Goal: Task Accomplishment & Management: Use online tool/utility

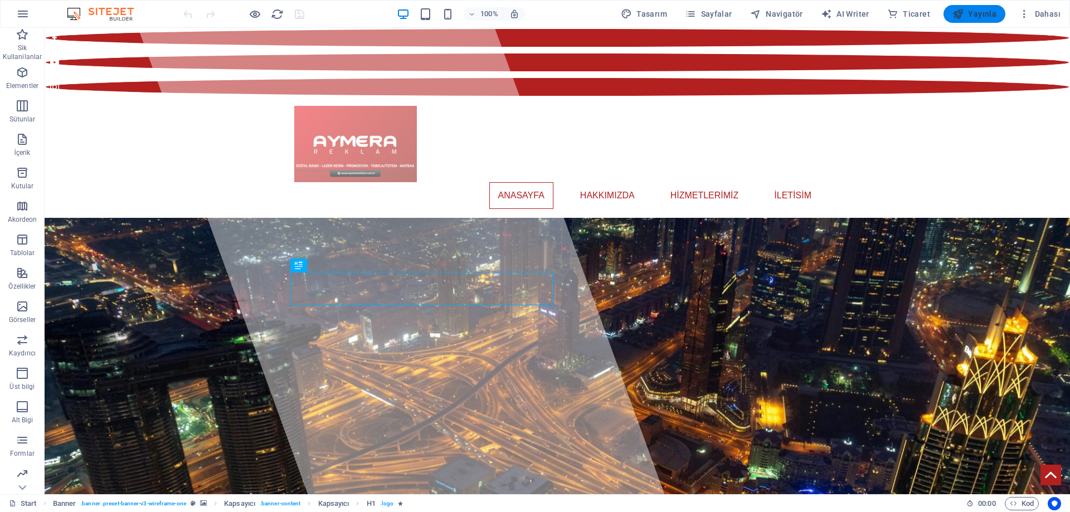
click at [971, 12] on span "Yayınla" at bounding box center [974, 13] width 44 height 11
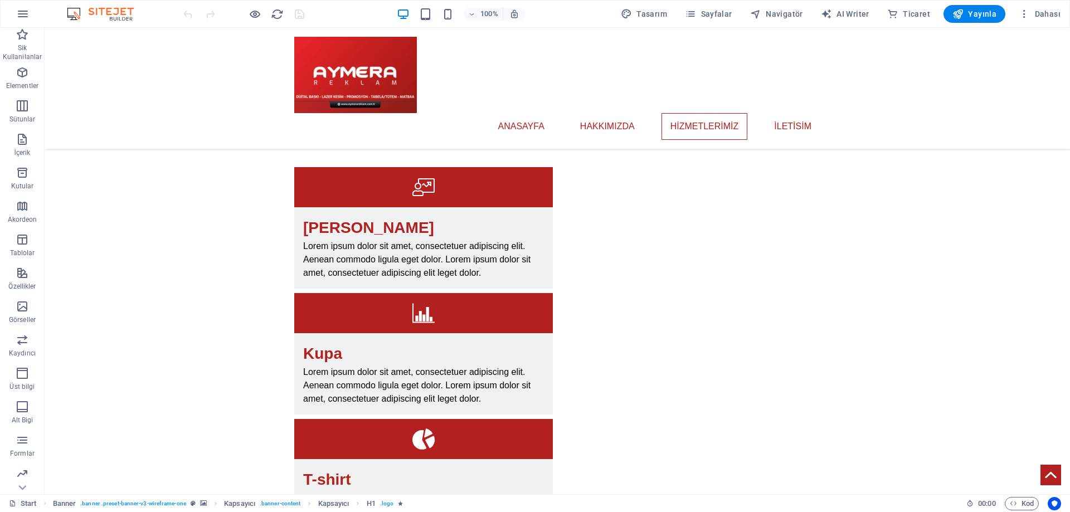
scroll to position [822, 0]
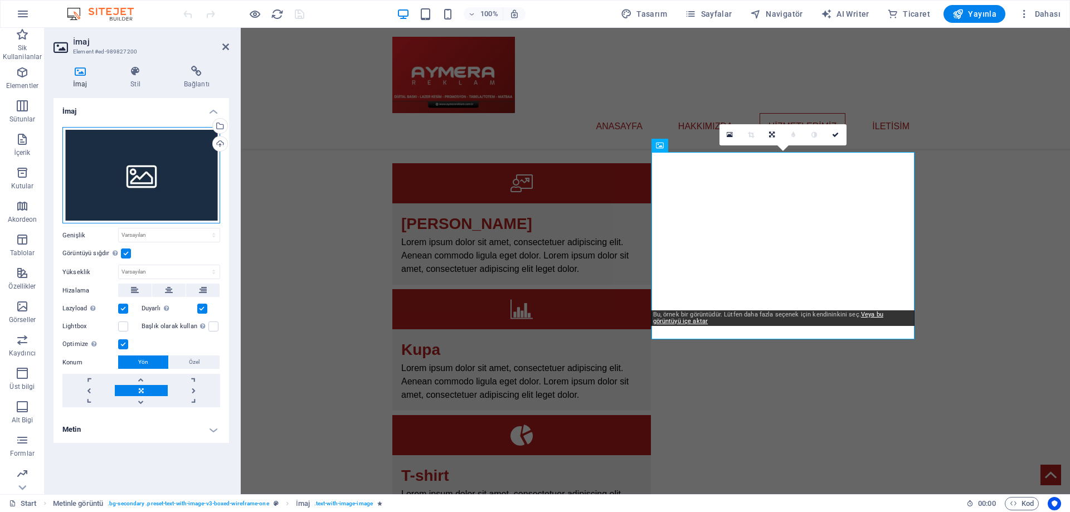
click at [127, 186] on div "Dosyaları buraya sürükleyin, dosyaları seçmek için tıklayın veya Dosyalardan ya…" at bounding box center [141, 175] width 158 height 97
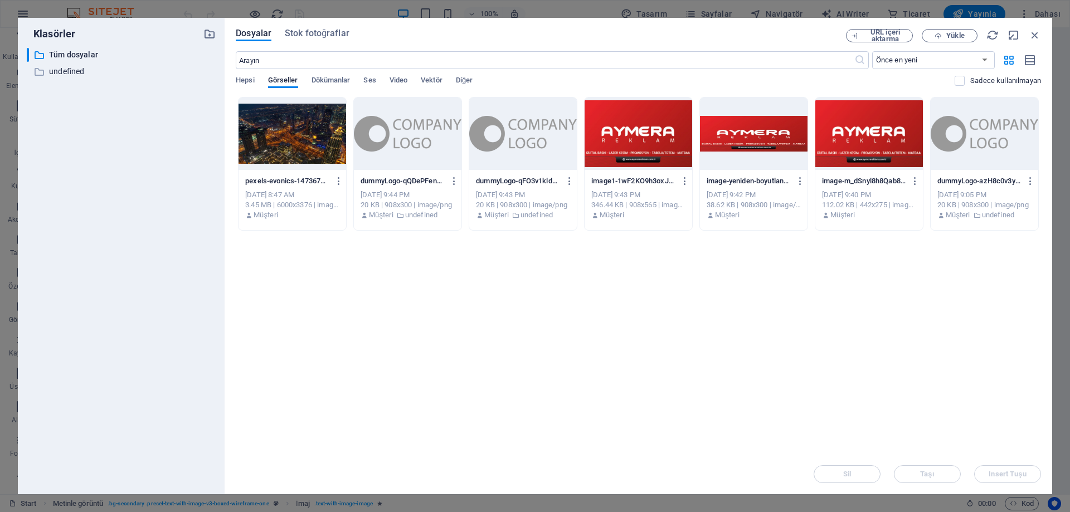
click at [670, 134] on div at bounding box center [639, 134] width 108 height 72
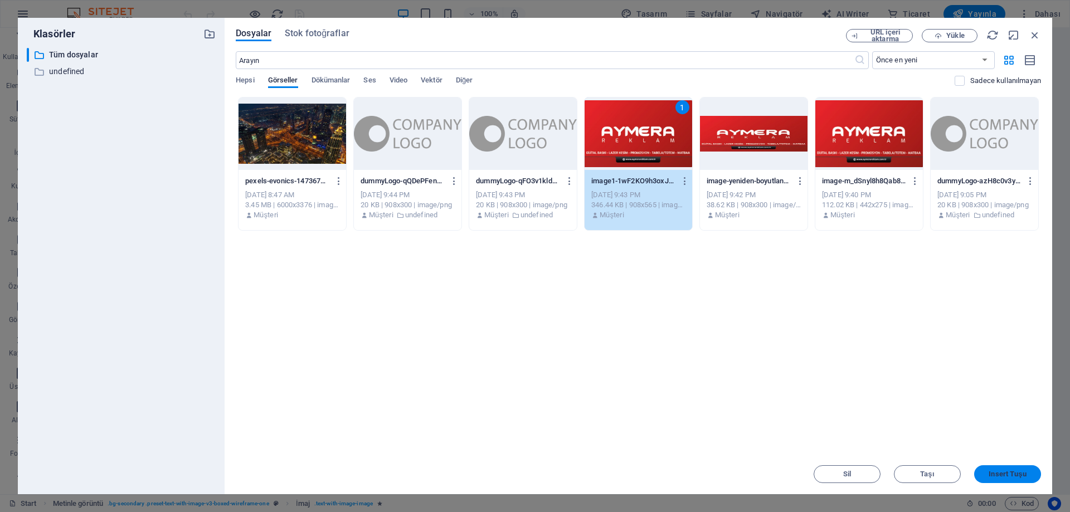
click at [1010, 475] on span "Insert Tuşu" at bounding box center [1006, 474] width 37 height 7
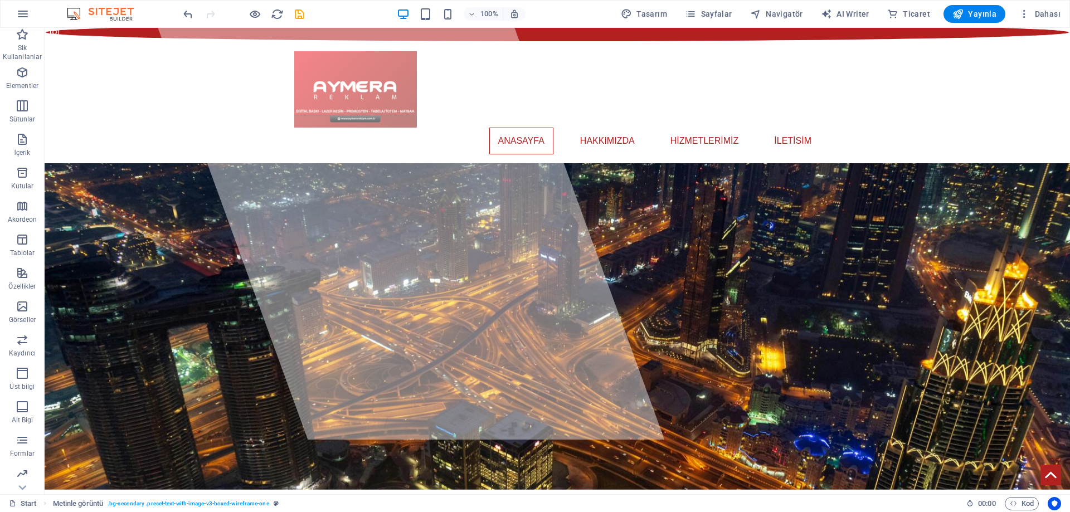
scroll to position [0, 0]
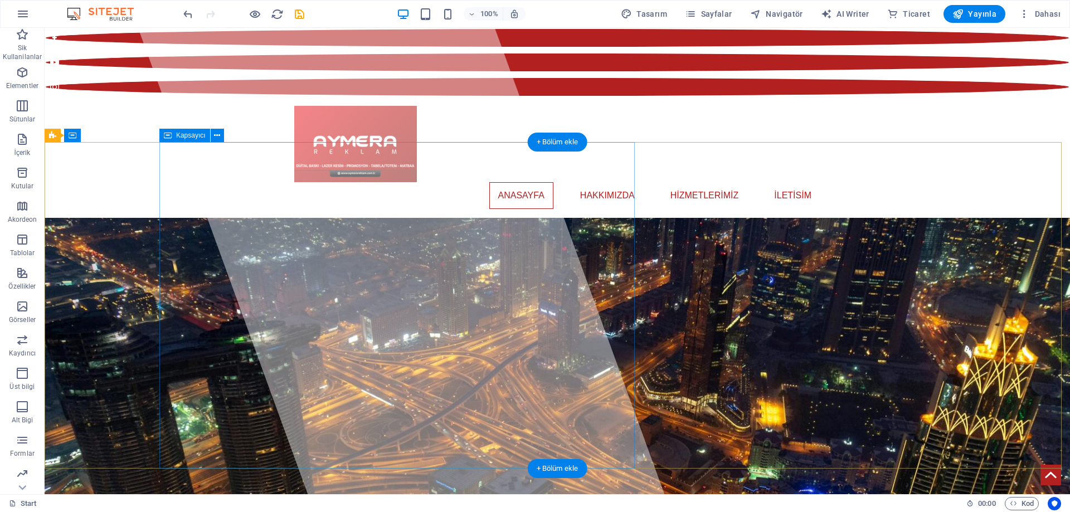
click at [461, 220] on div at bounding box center [401, 261] width 527 height 466
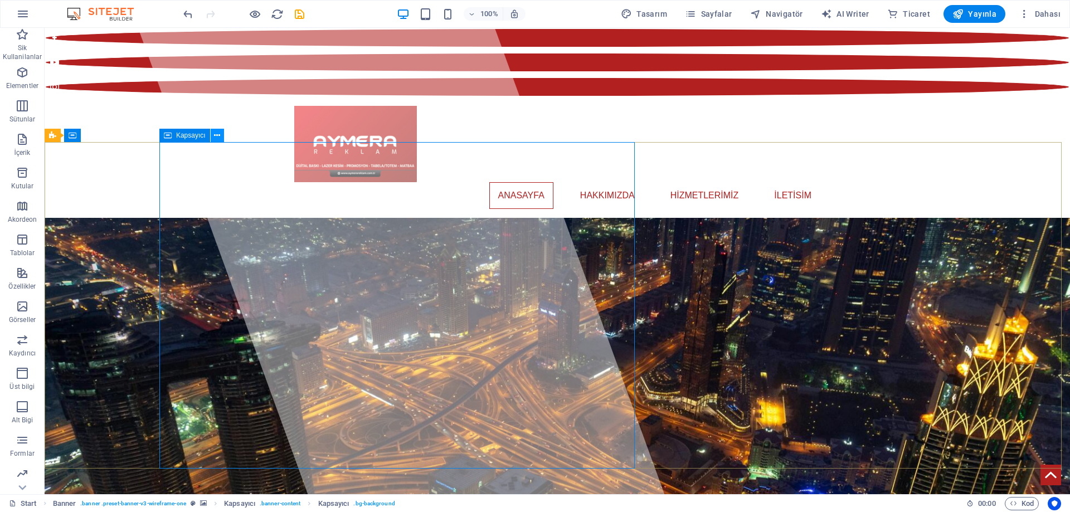
click at [218, 138] on icon at bounding box center [217, 136] width 6 height 12
click at [555, 348] on div at bounding box center [401, 261] width 527 height 466
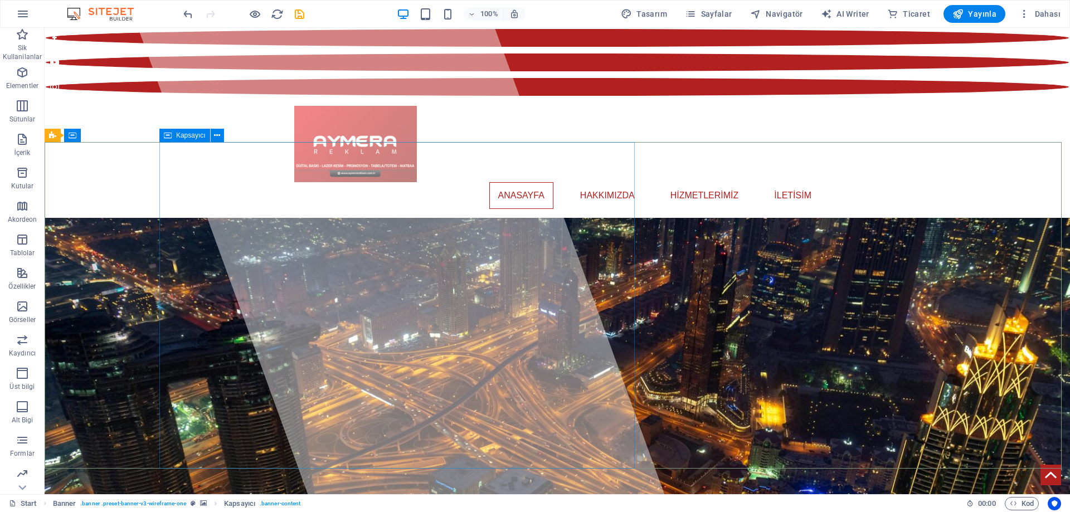
click at [196, 137] on span "Kapsayıcı" at bounding box center [191, 135] width 30 height 7
select select "%"
select select "px"
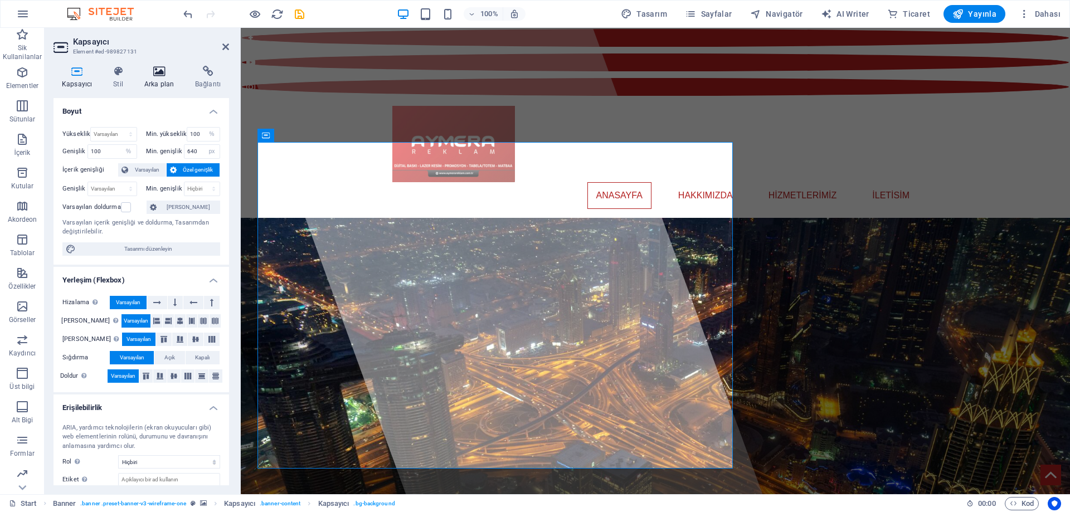
click at [165, 77] on h4 "Arka plan" at bounding box center [161, 77] width 51 height 23
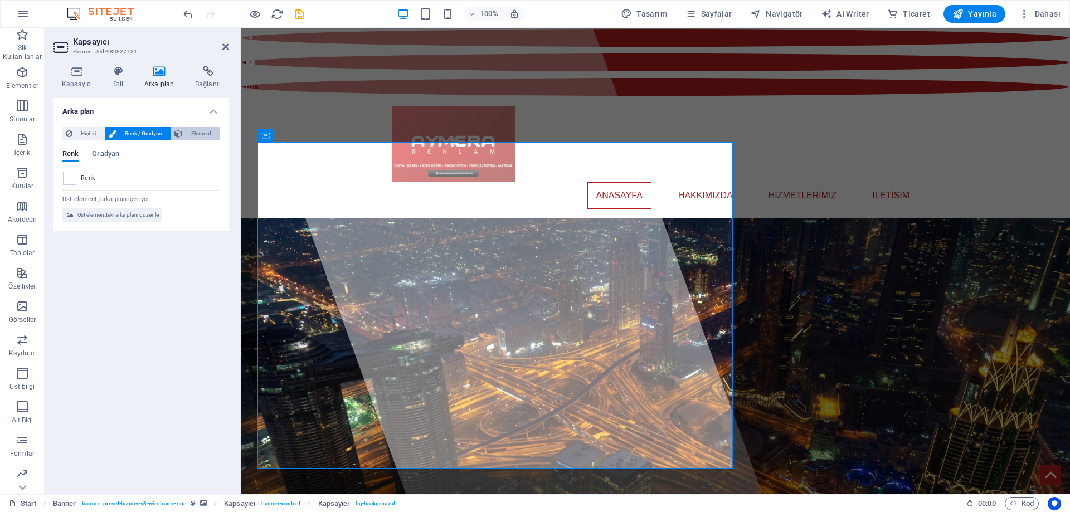
click at [185, 136] on button "Element" at bounding box center [195, 133] width 48 height 13
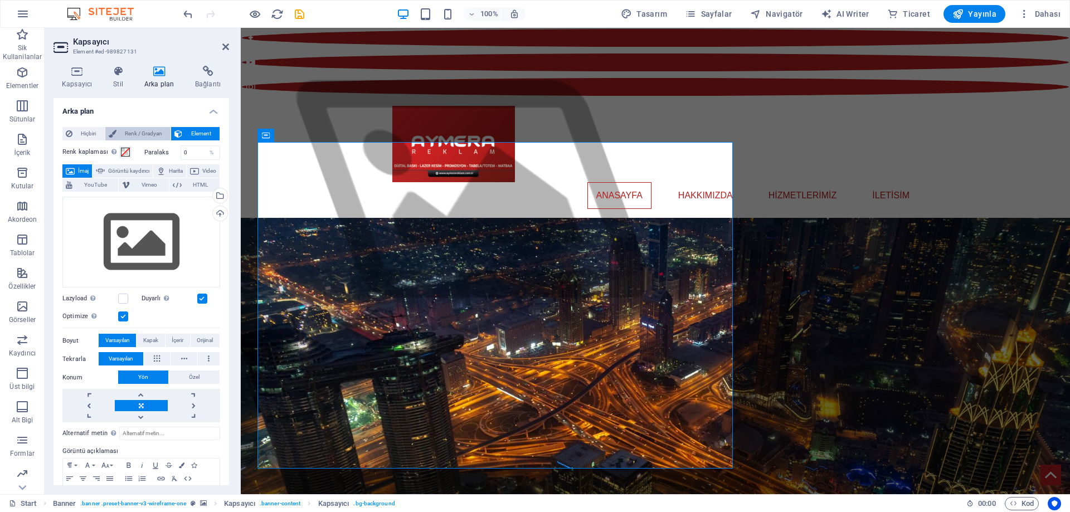
click at [152, 135] on span "Renk / Gradyan" at bounding box center [144, 133] width 48 height 13
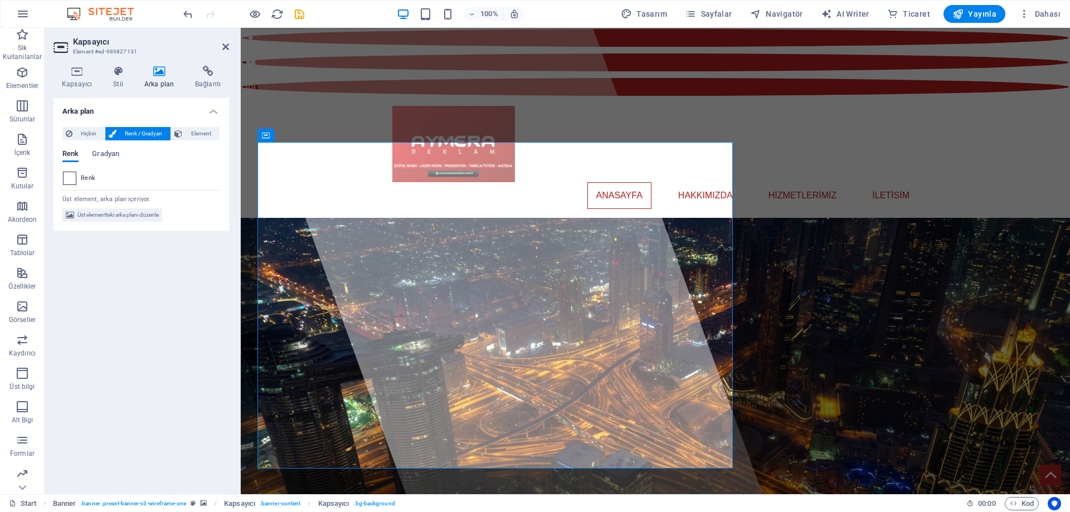
click at [69, 178] on span at bounding box center [70, 178] width 12 height 12
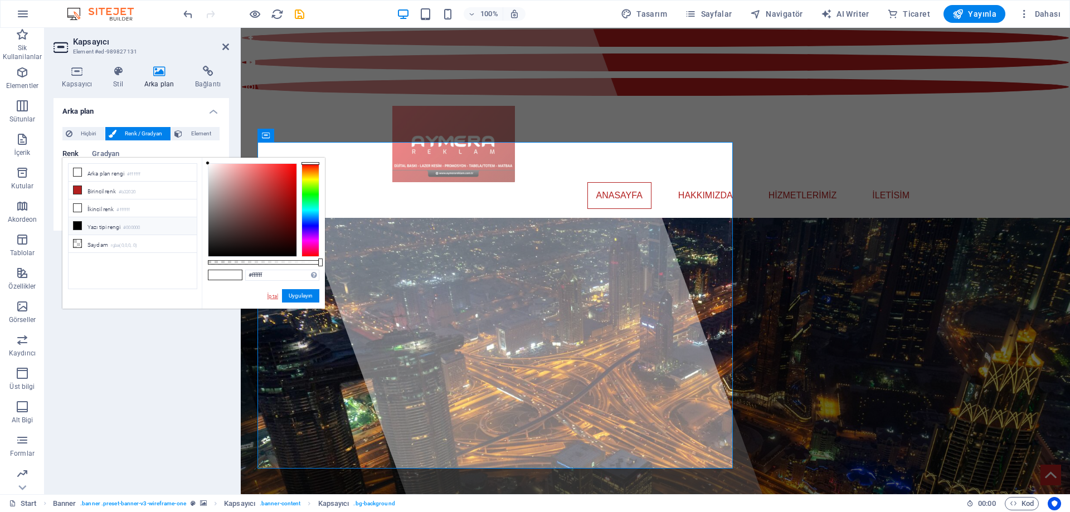
click at [267, 296] on link "İptal" at bounding box center [272, 296] width 13 height 8
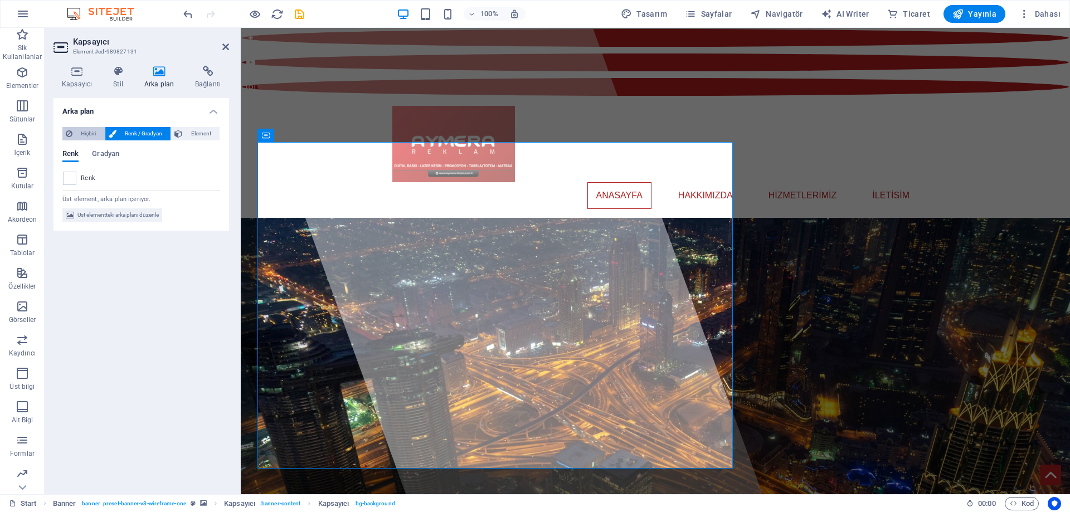
click at [100, 137] on span "Hiçbiri" at bounding box center [89, 133] width 26 height 13
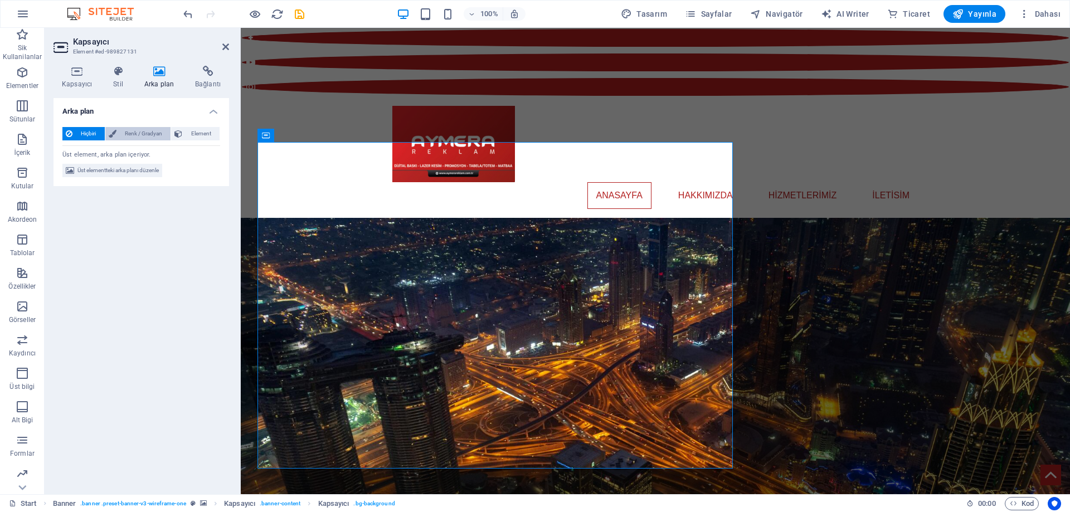
click at [124, 133] on span "Renk / Gradyan" at bounding box center [144, 133] width 48 height 13
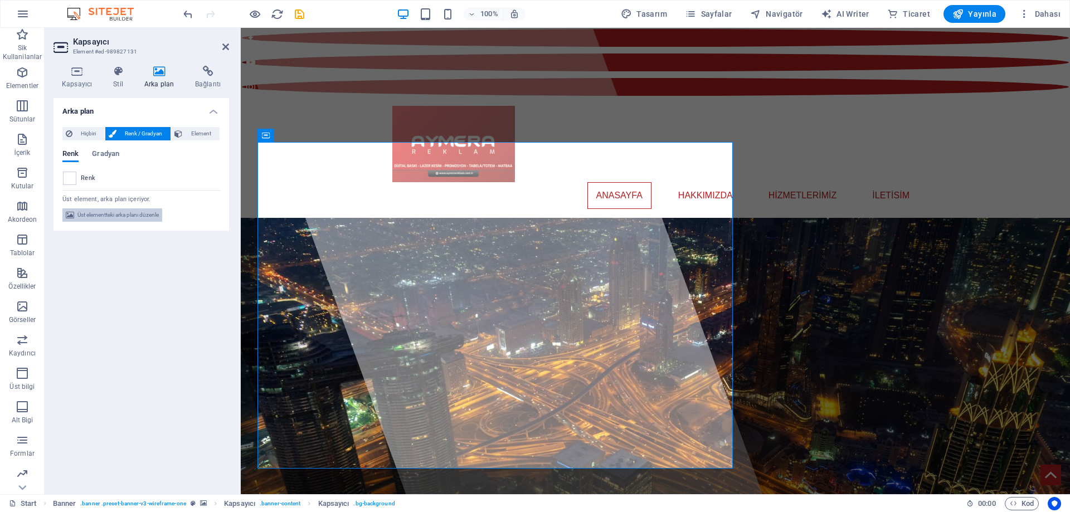
click at [91, 216] on span "Üst elementteki arka planı düzenle" at bounding box center [117, 214] width 81 height 13
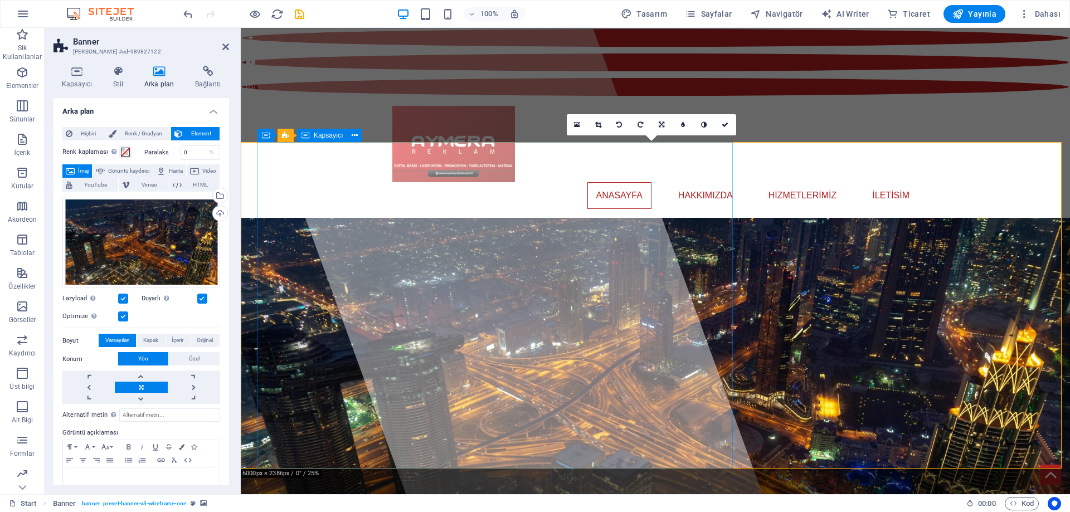
click at [456, 177] on div at bounding box center [499, 261] width 527 height 466
click at [684, 126] on icon at bounding box center [683, 124] width 4 height 7
click at [684, 126] on link at bounding box center [674, 124] width 21 height 21
click at [704, 127] on icon at bounding box center [704, 124] width 6 height 7
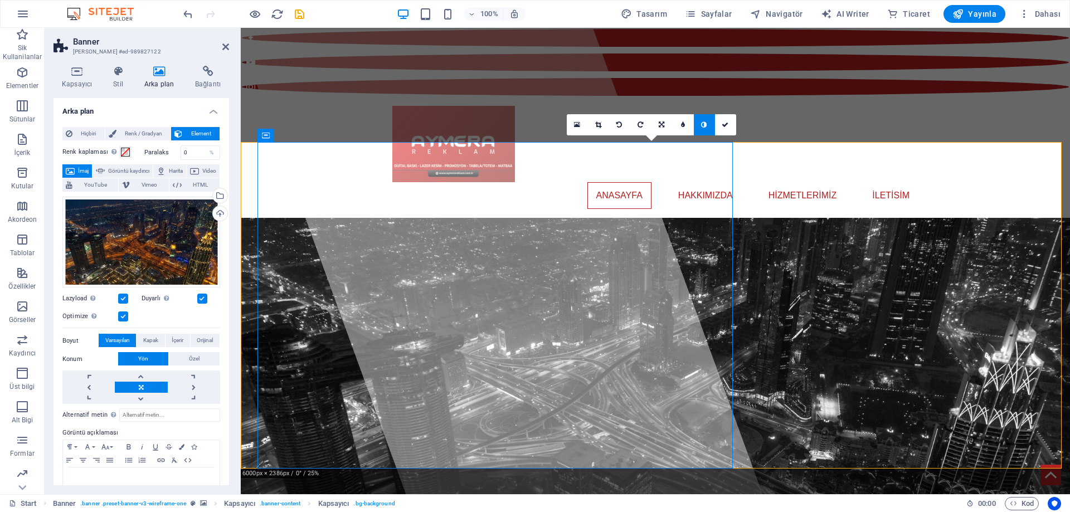
click at [704, 127] on icon at bounding box center [704, 124] width 6 height 7
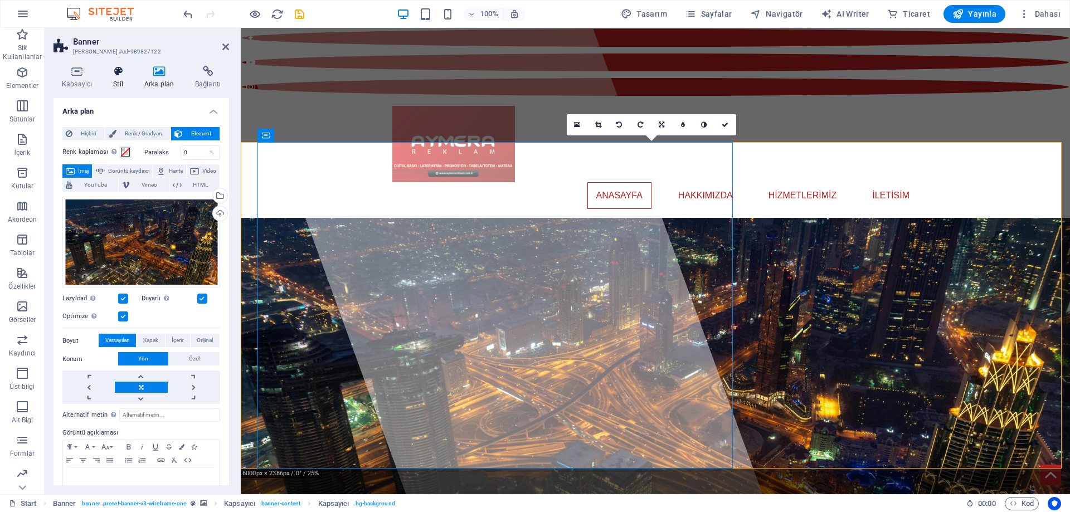
click at [114, 77] on h4 "Stil" at bounding box center [120, 77] width 31 height 23
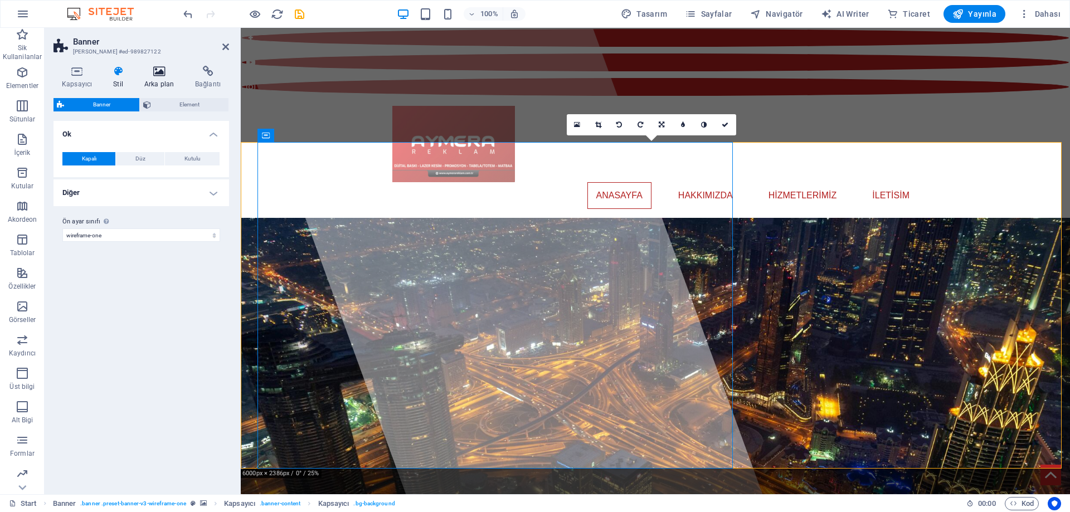
click at [147, 75] on icon at bounding box center [159, 71] width 46 height 11
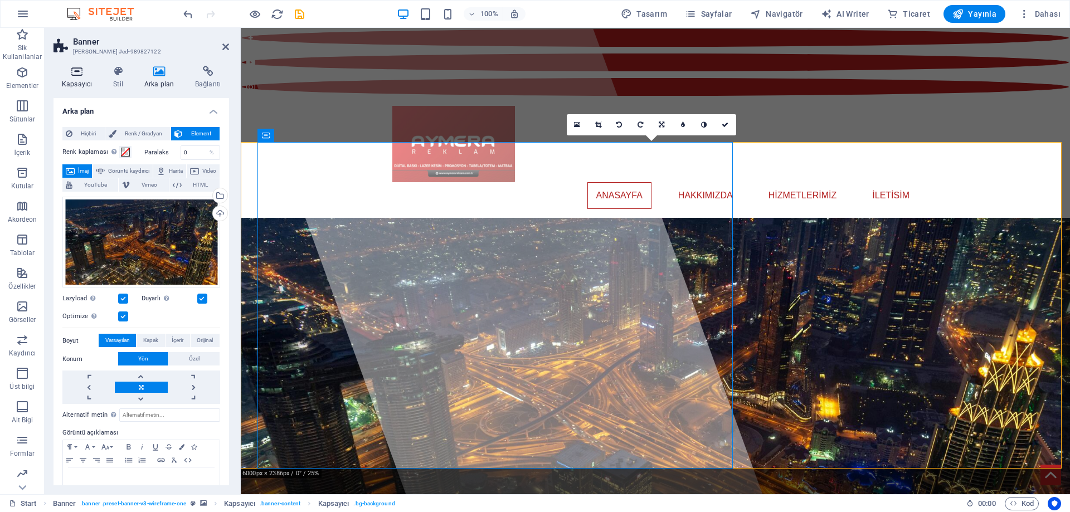
click at [75, 72] on icon at bounding box center [76, 71] width 47 height 11
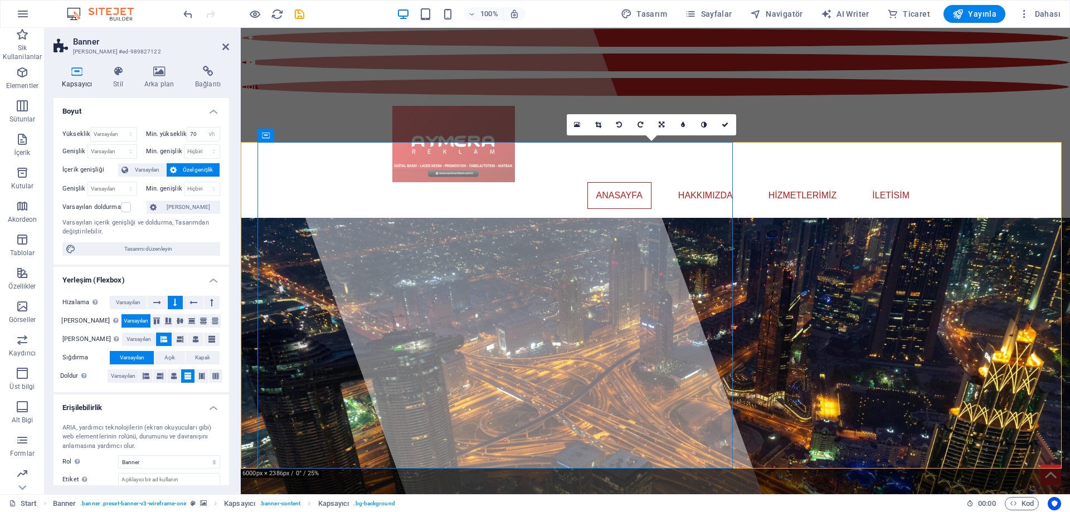
click at [221, 47] on header "Banner Ön ayar #ed-989827122" at bounding box center [141, 42] width 176 height 29
click at [227, 45] on icon at bounding box center [225, 46] width 7 height 9
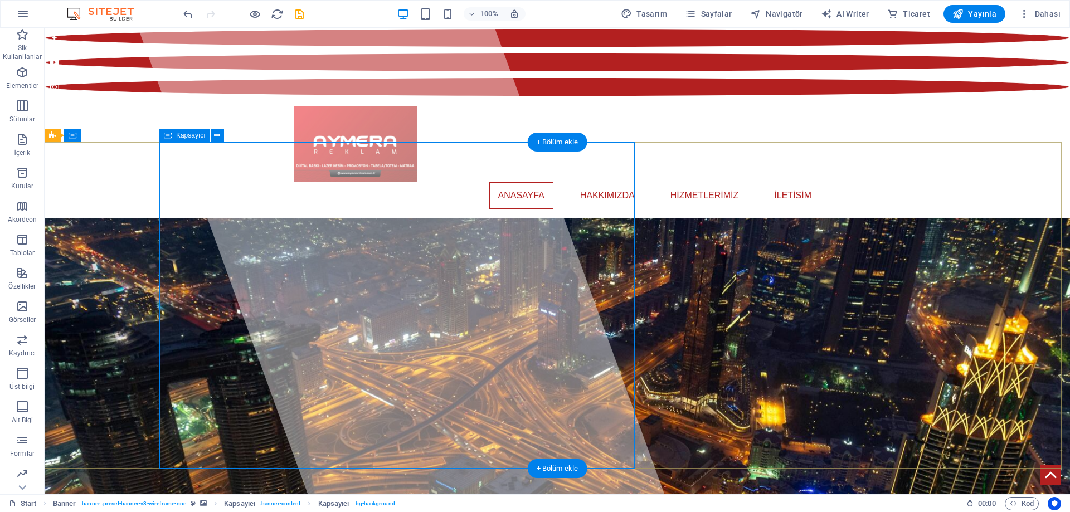
click at [225, 200] on div at bounding box center [401, 261] width 527 height 466
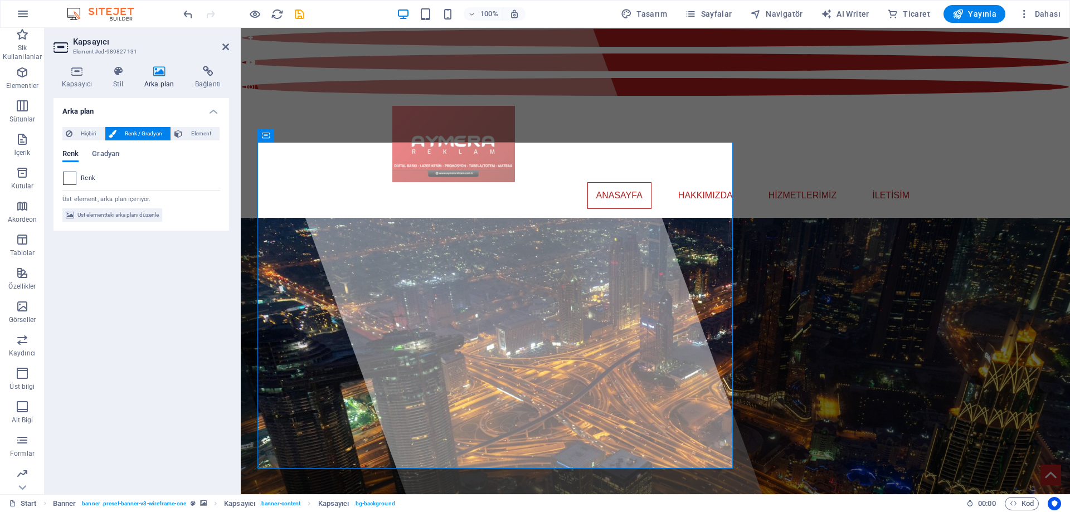
click at [65, 178] on span at bounding box center [70, 178] width 12 height 12
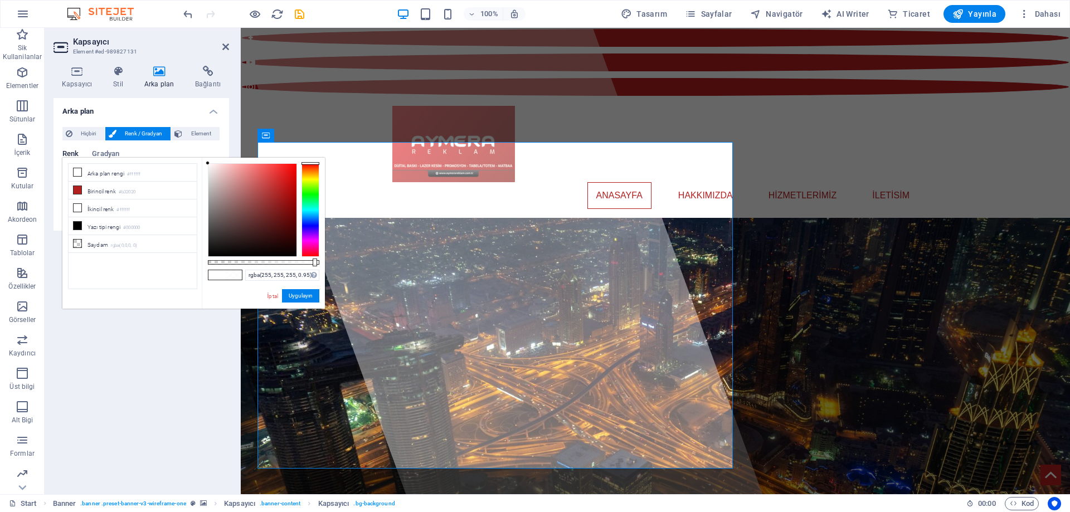
drag, startPoint x: 305, startPoint y: 260, endPoint x: 314, endPoint y: 266, distance: 11.1
click at [314, 266] on div "rgba(255, 255, 255, 0.95) Desteklenen biçimler #0852ed rgb(8, 82, 237) rgba(8, …" at bounding box center [263, 314] width 123 height 313
click at [137, 243] on small "rgba(0,0,0,.0)" at bounding box center [124, 246] width 26 height 8
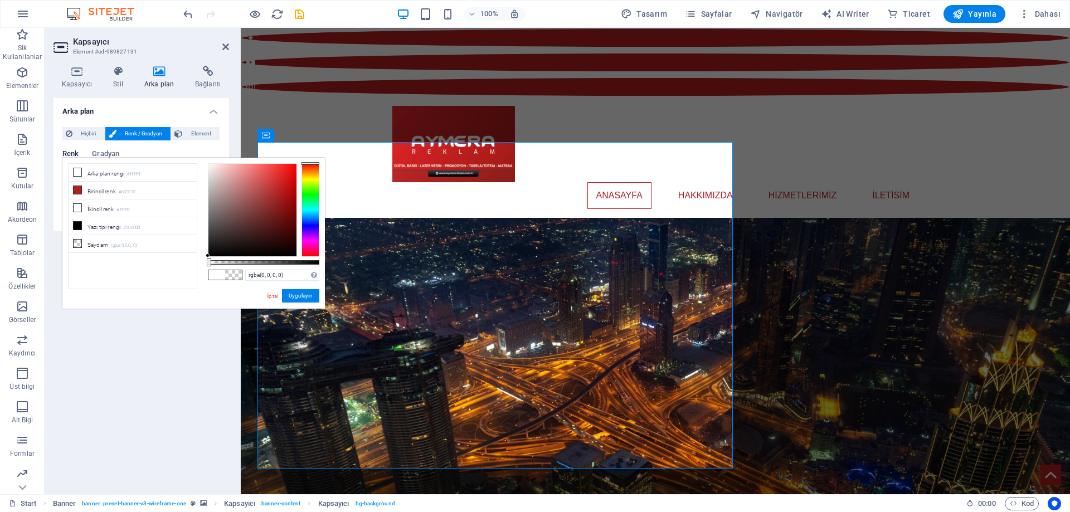
drag, startPoint x: 216, startPoint y: 264, endPoint x: 176, endPoint y: 265, distance: 40.1
click at [176, 265] on div "less Arka plan rengi #ffffff Birincil renk #b32020 İkincil renk #ffffff Yazı ti…" at bounding box center [193, 233] width 262 height 151
click at [211, 274] on span at bounding box center [216, 274] width 17 height 9
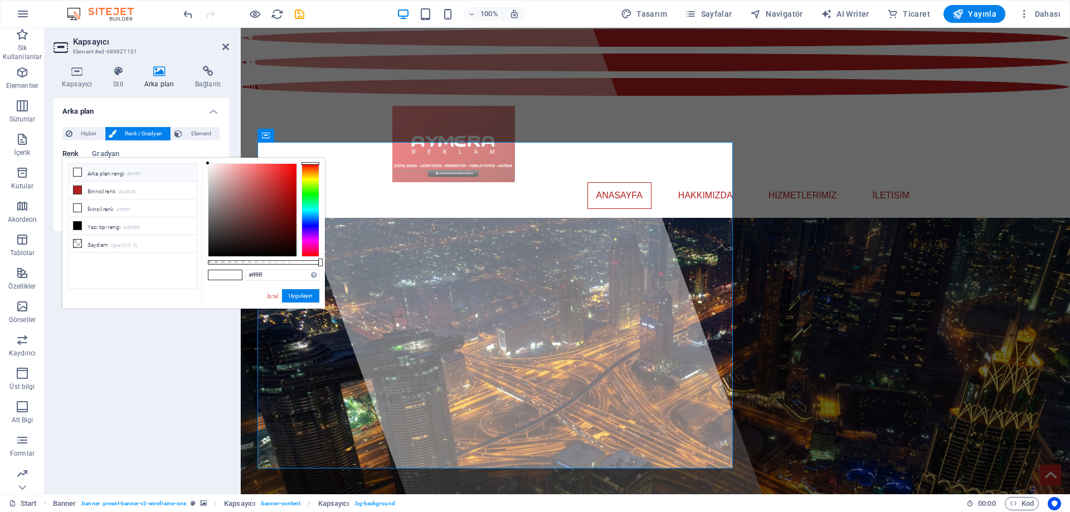
drag, startPoint x: 212, startPoint y: 259, endPoint x: 299, endPoint y: 265, distance: 87.1
click at [295, 265] on div "#ffffff Desteklenen biçimler #0852ed rgb(8, 82, 237) rgba(8, 82, 237, %90) hsv(…" at bounding box center [263, 314] width 123 height 313
drag, startPoint x: 307, startPoint y: 179, endPoint x: 309, endPoint y: 165, distance: 13.6
click at [309, 165] on div at bounding box center [310, 210] width 18 height 94
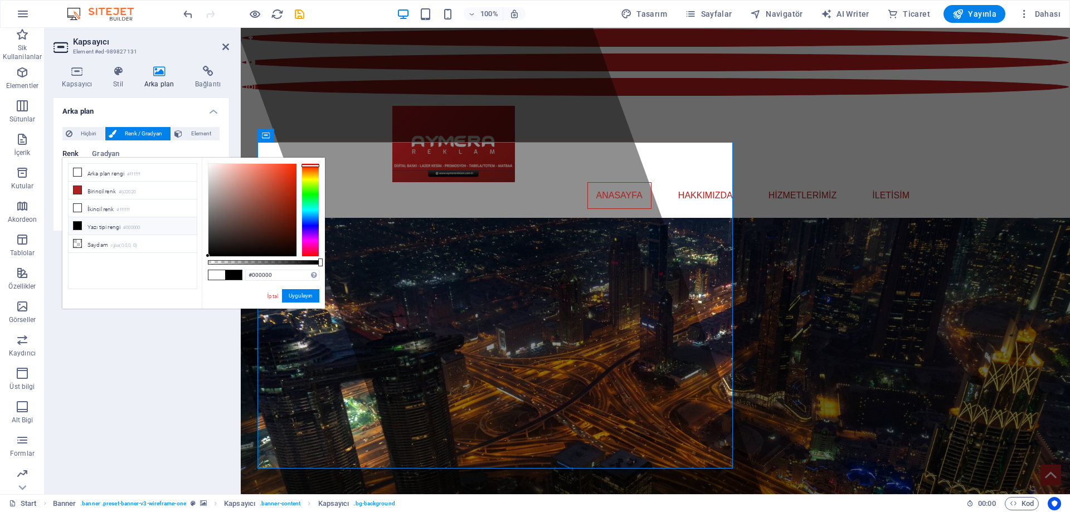
drag, startPoint x: 288, startPoint y: 171, endPoint x: 152, endPoint y: 284, distance: 176.5
click at [152, 284] on div "less Arka plan rengi #ffffff Birincil renk #b32020 İkincil renk #ffffff Yazı ti…" at bounding box center [193, 233] width 262 height 151
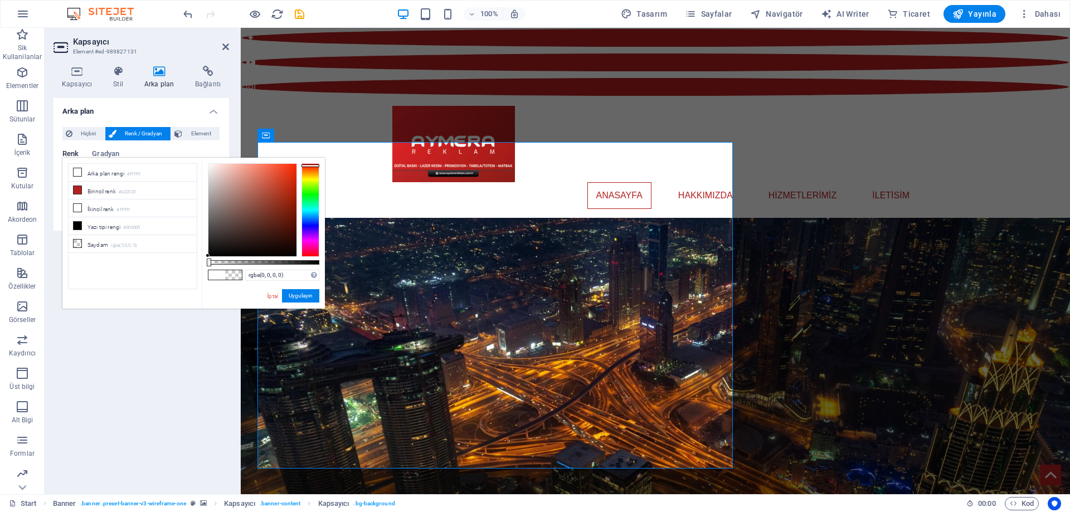
drag, startPoint x: 273, startPoint y: 260, endPoint x: 250, endPoint y: 238, distance: 31.6
click at [160, 261] on div "less Arka plan rengi #ffffff Birincil renk #b32020 İkincil renk #ffffff Yazı ti…" at bounding box center [193, 233] width 262 height 151
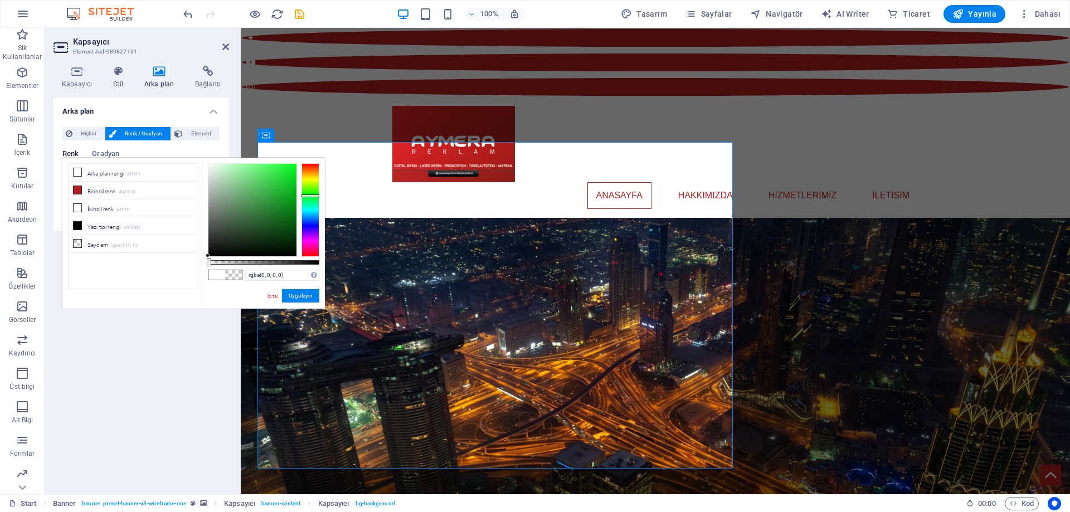
drag, startPoint x: 307, startPoint y: 219, endPoint x: 313, endPoint y: 196, distance: 24.1
click at [313, 196] on div at bounding box center [310, 210] width 18 height 94
click at [215, 273] on span at bounding box center [216, 274] width 17 height 9
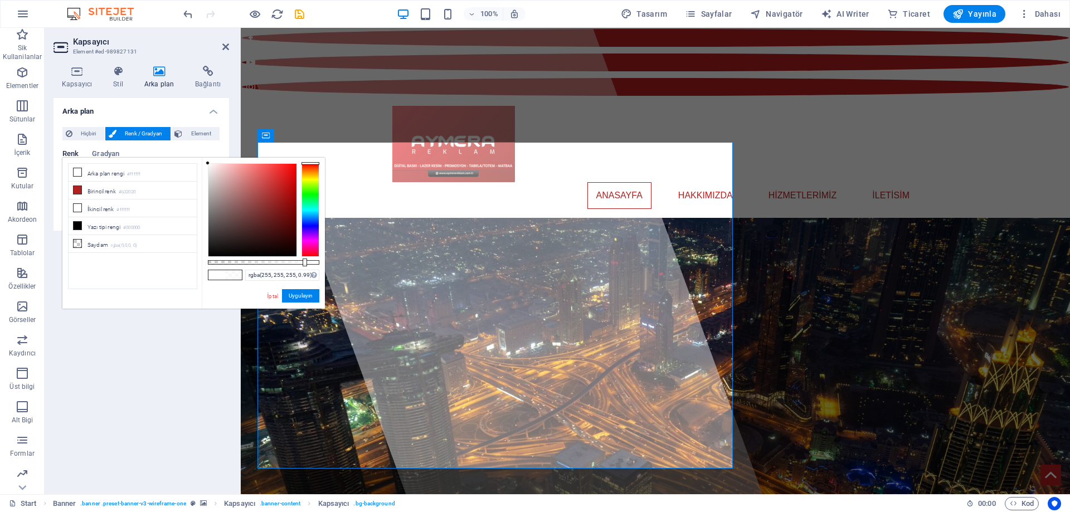
type input "#ffffff"
drag, startPoint x: 241, startPoint y: 264, endPoint x: 323, endPoint y: 266, distance: 82.5
click at [323, 266] on div "#ffffff Desteklenen biçimler #0852ed rgb(8, 82, 237) rgba(8, 82, 237, %90) hsv(…" at bounding box center [263, 314] width 123 height 313
click at [306, 293] on button "Uygulayın" at bounding box center [300, 295] width 37 height 13
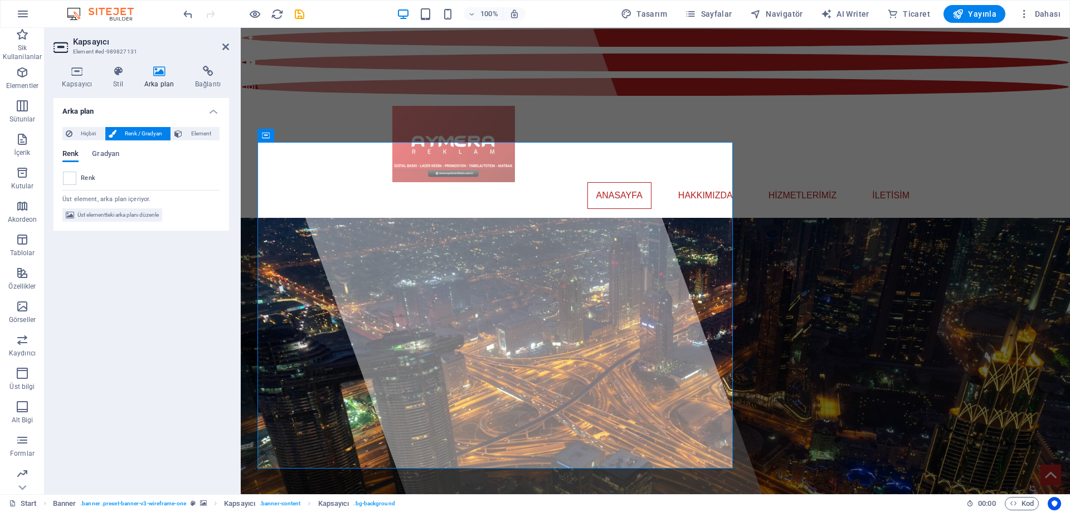
click at [125, 296] on div "Arka plan Hiçbiri Renk / Gradyan Element Arka planı tam genişliğe genişlet Renk…" at bounding box center [141, 291] width 176 height 387
click at [227, 48] on icon at bounding box center [225, 46] width 7 height 9
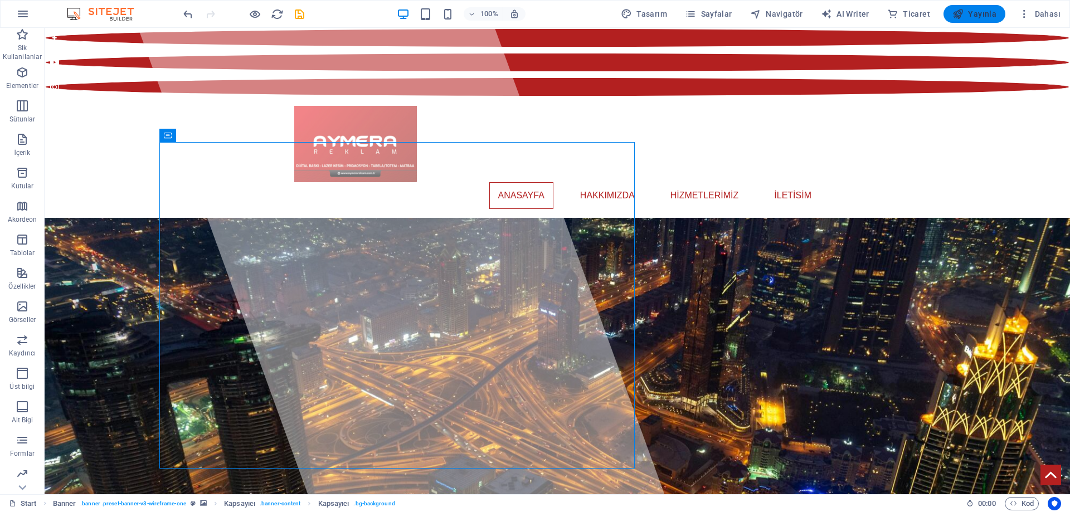
click at [972, 11] on span "Yayınla" at bounding box center [974, 13] width 44 height 11
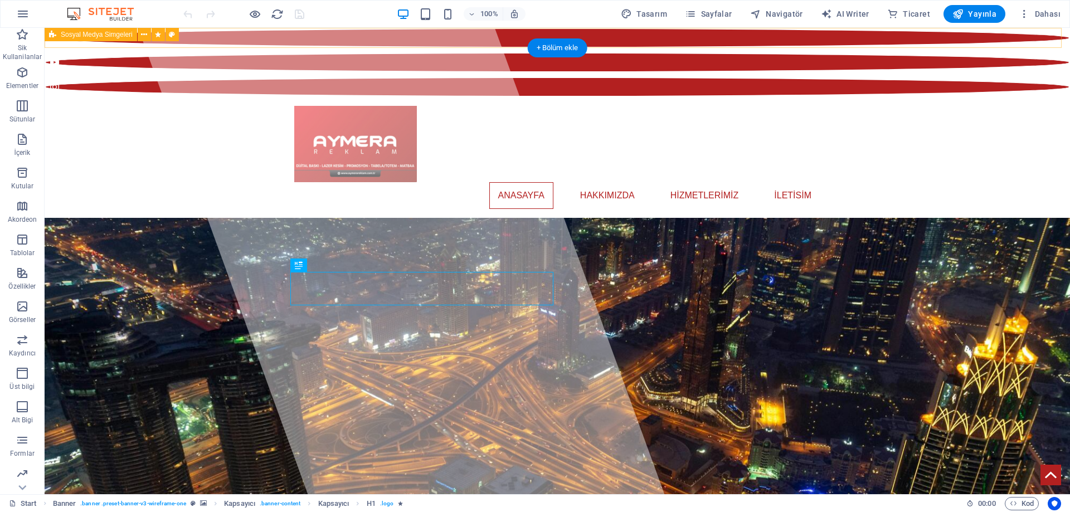
click at [959, 36] on div at bounding box center [557, 62] width 1025 height 78
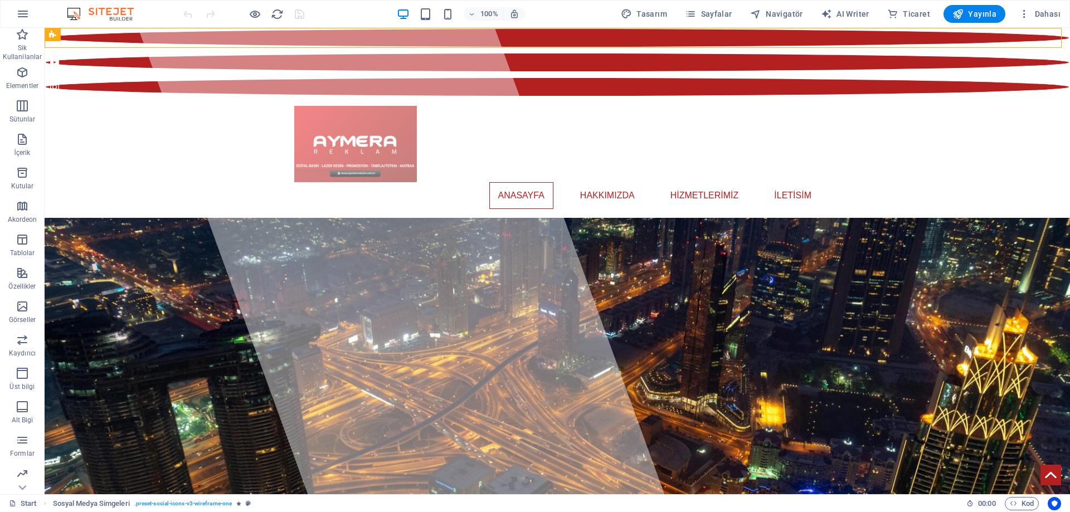
drag, startPoint x: 90, startPoint y: 34, endPoint x: 56, endPoint y: 36, distance: 34.1
click at [56, 36] on div "Sosyal Medya Simgeleri" at bounding box center [53, 34] width 16 height 13
click at [20, 18] on icon "button" at bounding box center [22, 13] width 13 height 13
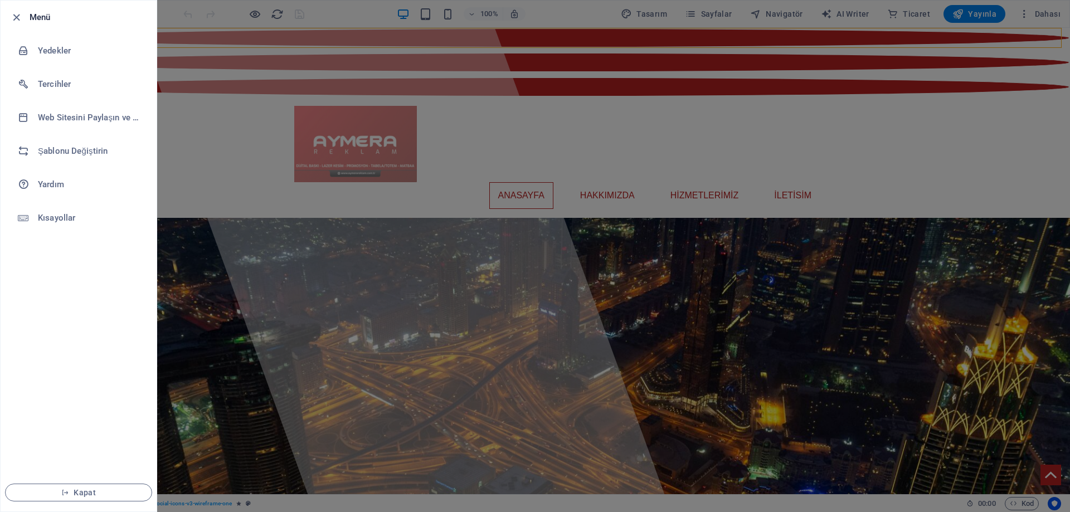
click at [36, 18] on h6 "Menü" at bounding box center [89, 17] width 118 height 13
click at [20, 19] on icon "button" at bounding box center [16, 17] width 13 height 13
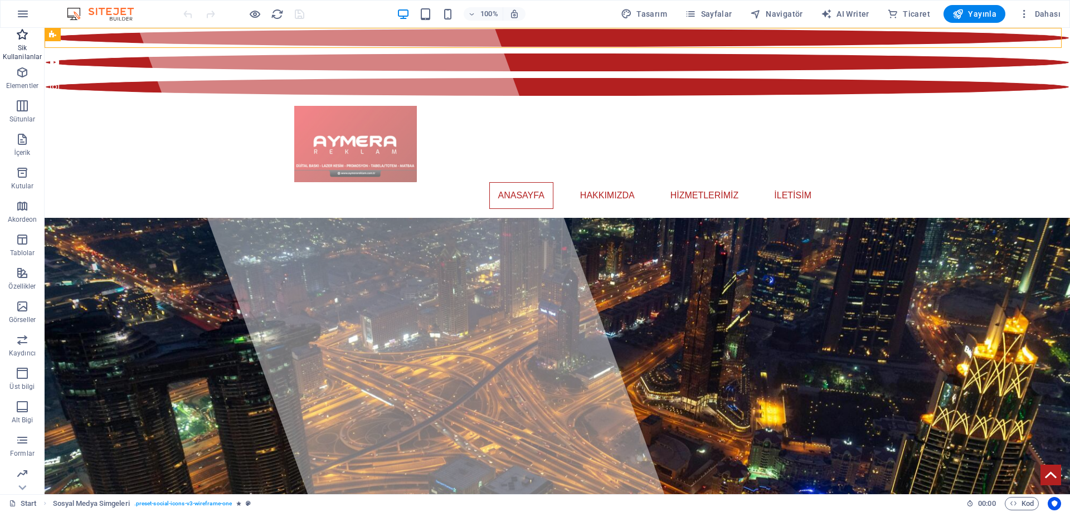
click at [27, 36] on icon "button" at bounding box center [22, 34] width 13 height 13
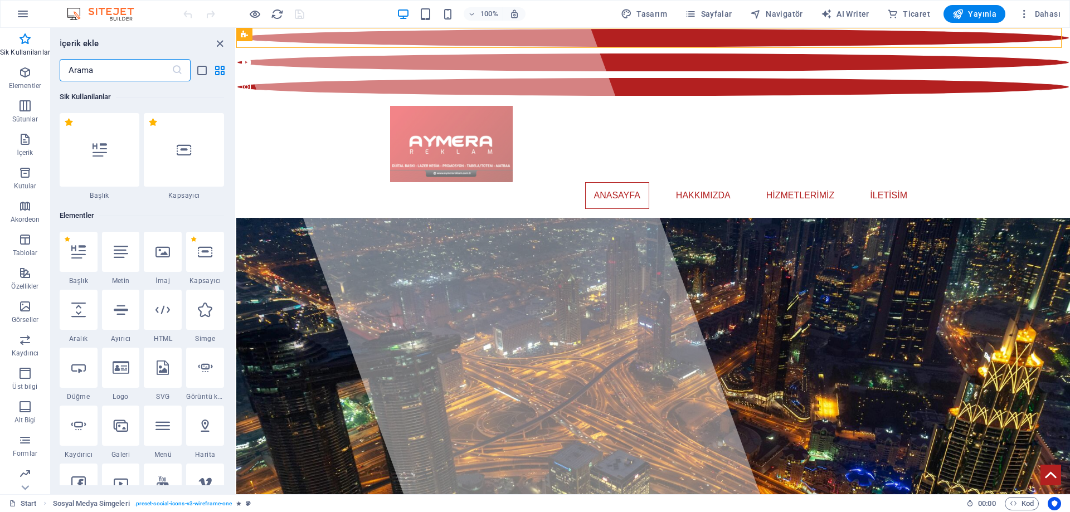
click at [98, 67] on input "text" at bounding box center [116, 70] width 112 height 22
click at [168, 132] on div at bounding box center [184, 150] width 80 height 74
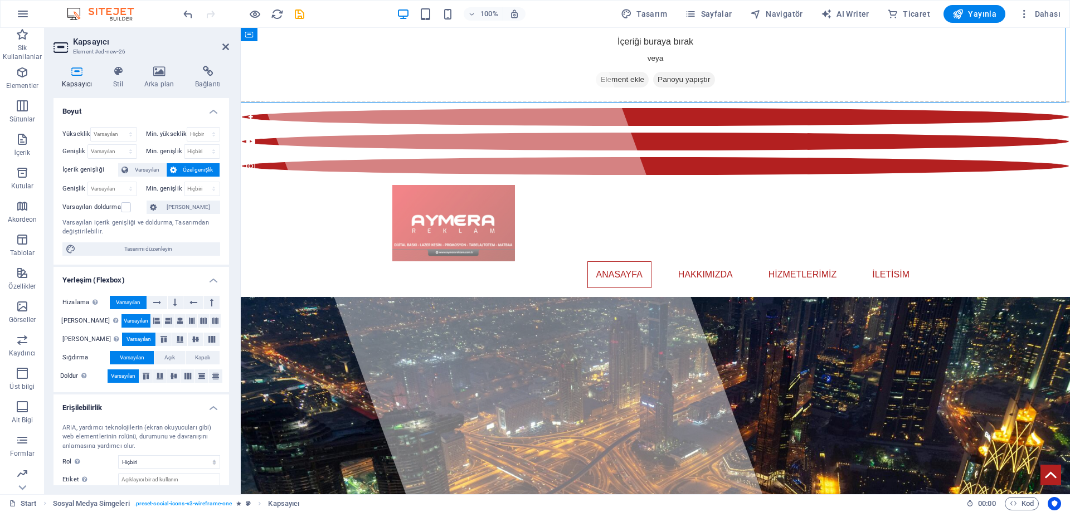
drag, startPoint x: 350, startPoint y: 47, endPoint x: 304, endPoint y: 69, distance: 51.3
click at [304, 69] on div "İçeriği buraya bırak veya Element ekle Panoyu yapıştır" at bounding box center [655, 62] width 838 height 79
click at [259, 53] on div "İçeriği buraya bırak veya Element ekle Panoyu yapıştır" at bounding box center [655, 62] width 838 height 79
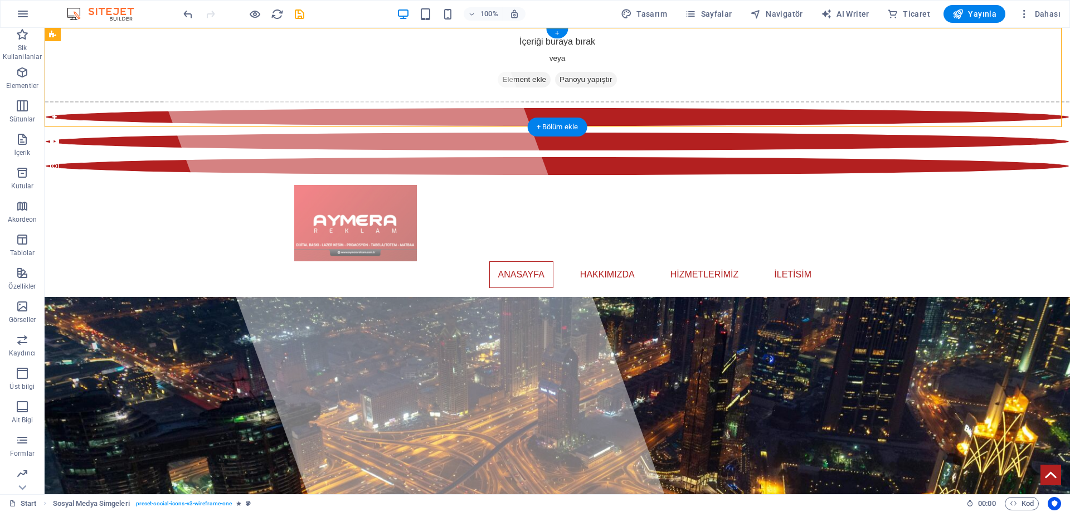
drag, startPoint x: 291, startPoint y: 60, endPoint x: 250, endPoint y: 35, distance: 48.1
click at [286, 69] on div "İçeriği buraya bırak veya Element ekle Panoyu yapıştır" at bounding box center [557, 62] width 1034 height 79
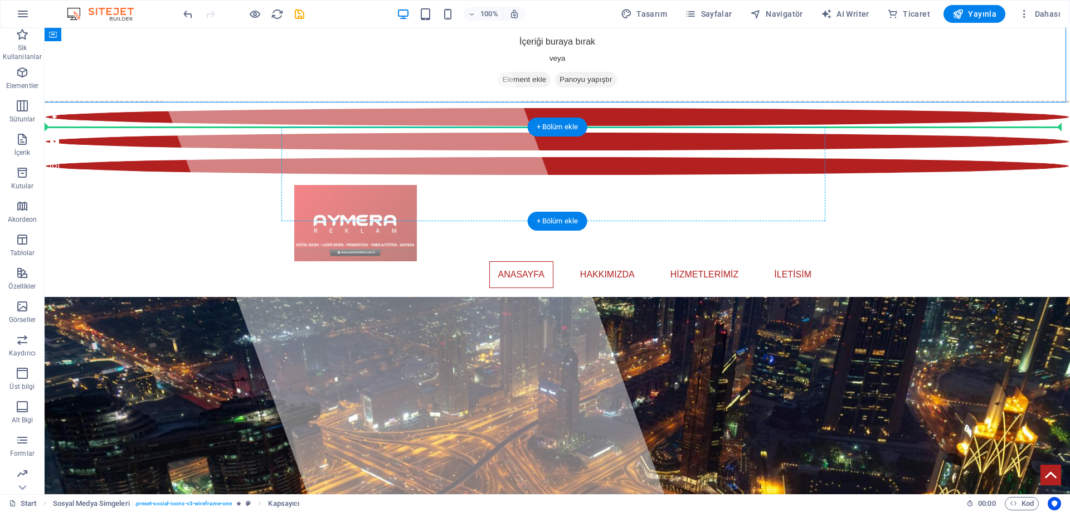
drag, startPoint x: 137, startPoint y: 61, endPoint x: 810, endPoint y: 171, distance: 682.1
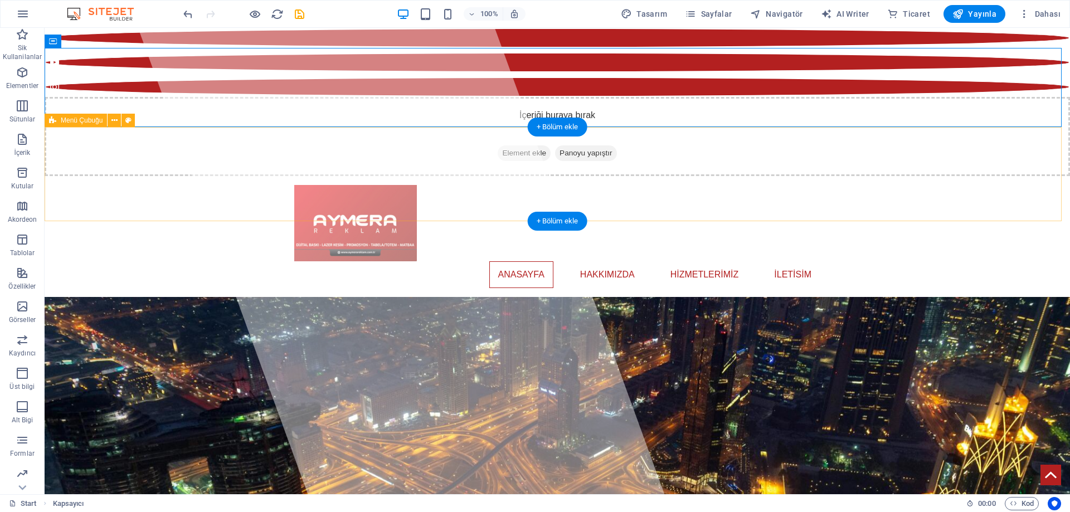
click at [821, 177] on div "Anasayfa hakkımızda hizmetlerimiz iletisim Menu" at bounding box center [557, 236] width 1025 height 121
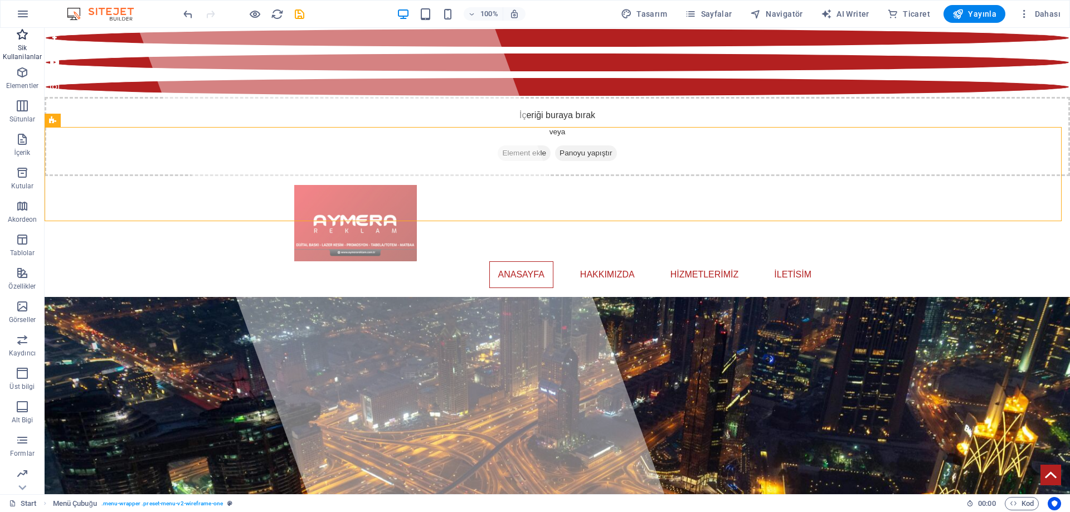
click at [26, 45] on p "Sik Kullanilanlar" at bounding box center [22, 52] width 45 height 18
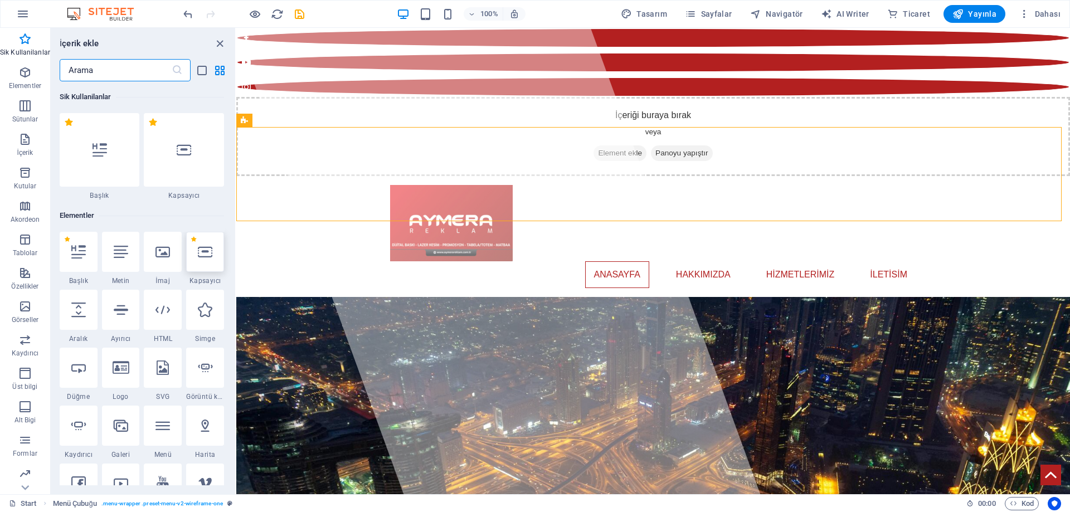
click at [208, 264] on div at bounding box center [205, 252] width 38 height 40
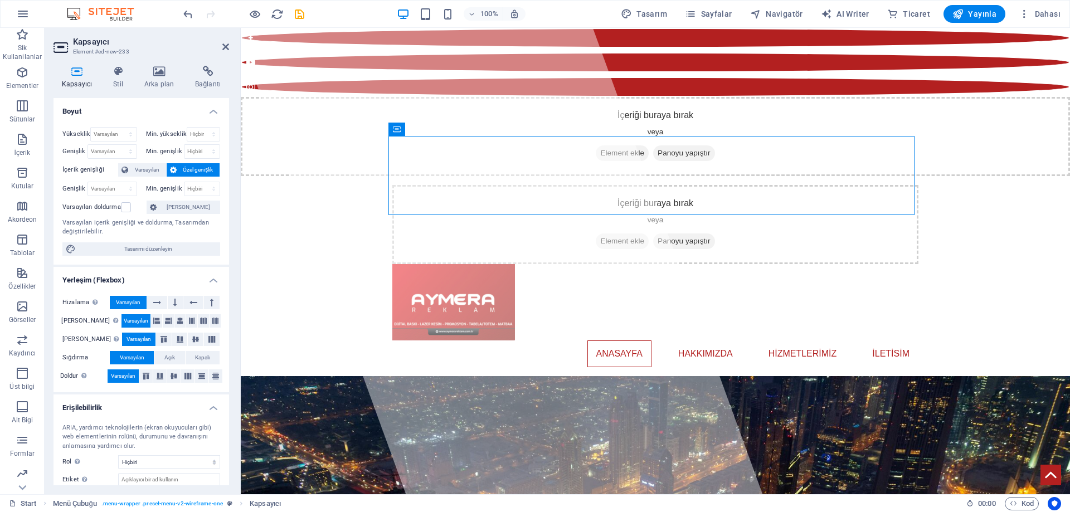
drag, startPoint x: 641, startPoint y: 157, endPoint x: 566, endPoint y: 173, distance: 76.4
drag, startPoint x: 435, startPoint y: 145, endPoint x: 468, endPoint y: 150, distance: 33.8
click at [467, 185] on div "İçeriği buraya bırak veya Element ekle Panoyu yapıştır" at bounding box center [655, 224] width 526 height 79
drag, startPoint x: 502, startPoint y: 165, endPoint x: 559, endPoint y: 165, distance: 56.8
click at [558, 185] on div "İçeriği buraya bırak veya Element ekle Panoyu yapıştır" at bounding box center [655, 224] width 526 height 79
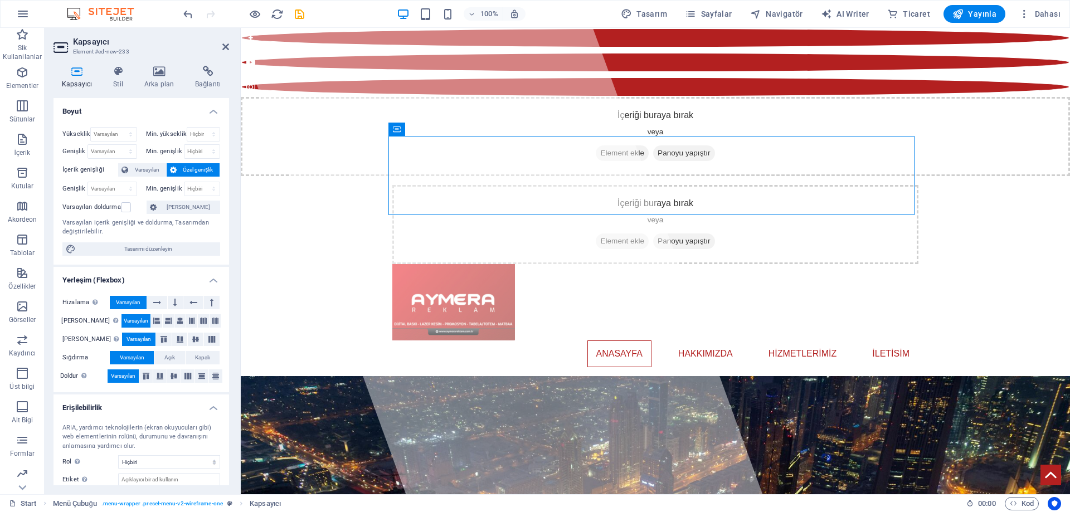
click at [559, 185] on div "İçeriği buraya bırak veya Element ekle Panoyu yapıştır" at bounding box center [655, 224] width 526 height 79
drag, startPoint x: 493, startPoint y: 168, endPoint x: 541, endPoint y: 168, distance: 47.9
click at [540, 185] on div "İçeriği buraya bırak veya Element ekle Panoyu yapıştır" at bounding box center [655, 224] width 526 height 79
click at [528, 185] on div "İçeriği buraya bırak veya Element ekle Panoyu yapıştır" at bounding box center [655, 224] width 526 height 79
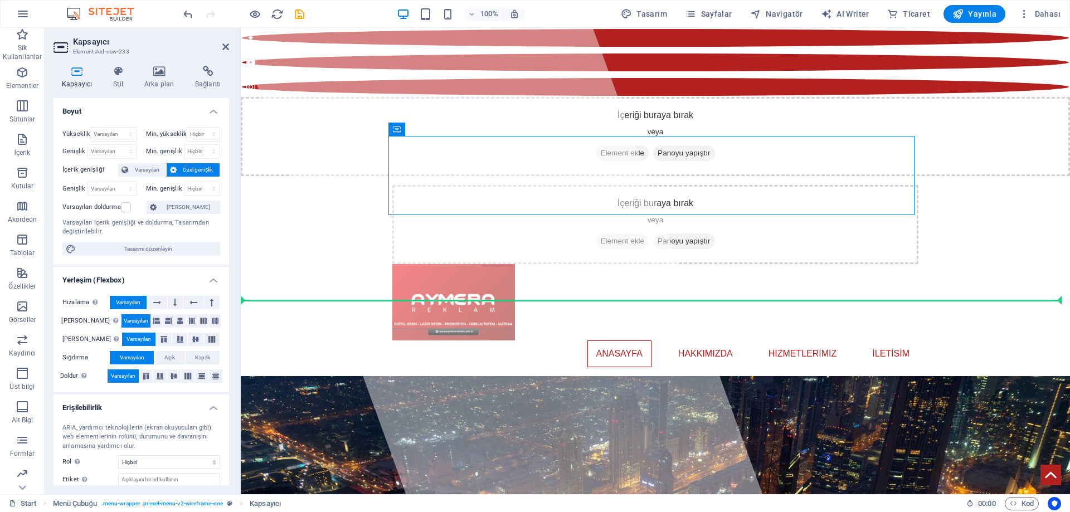
drag, startPoint x: 634, startPoint y: 156, endPoint x: 949, endPoint y: 259, distance: 332.2
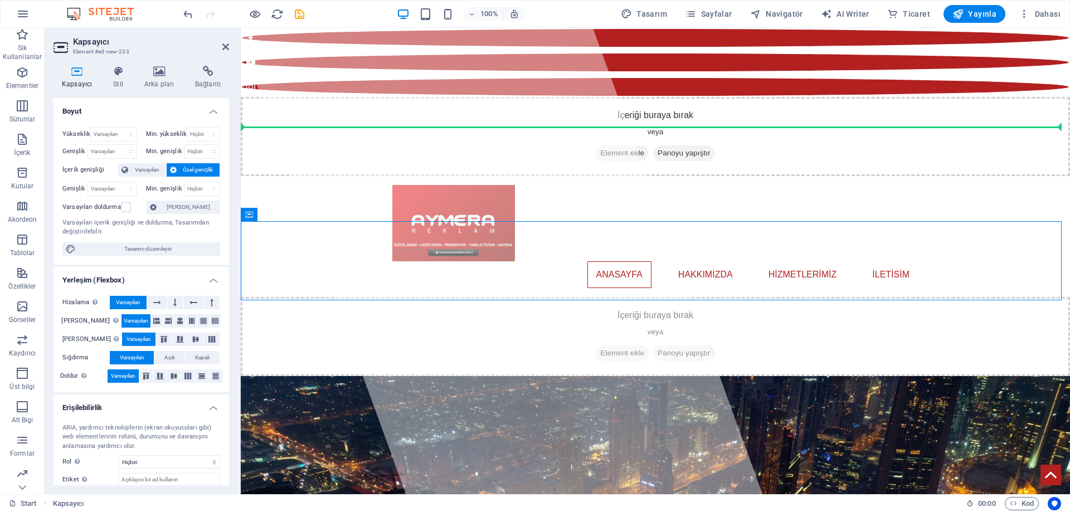
drag, startPoint x: 335, startPoint y: 243, endPoint x: 379, endPoint y: 150, distance: 102.9
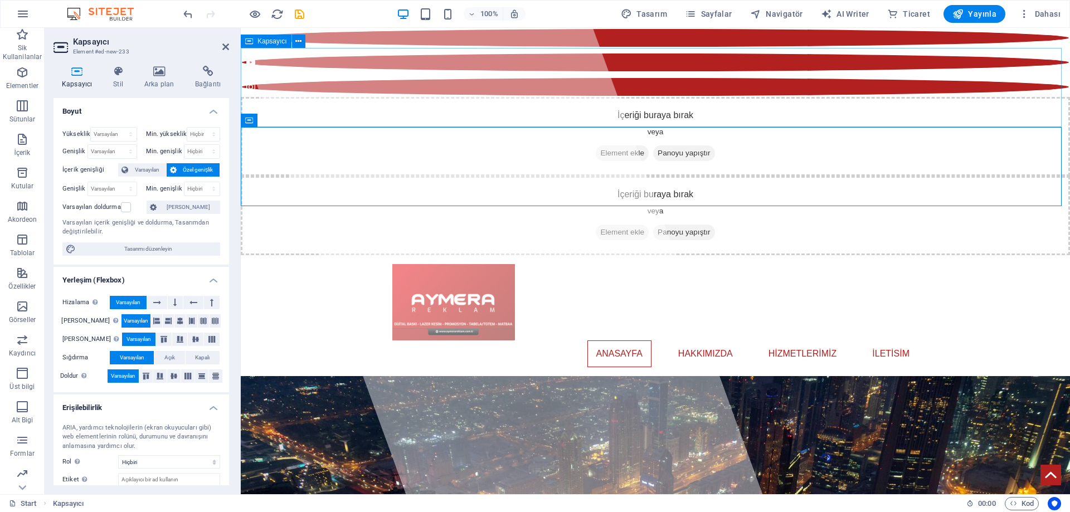
click at [530, 97] on div "İçeriği buraya bırak veya Element ekle Panoyu yapıştır" at bounding box center [655, 136] width 829 height 79
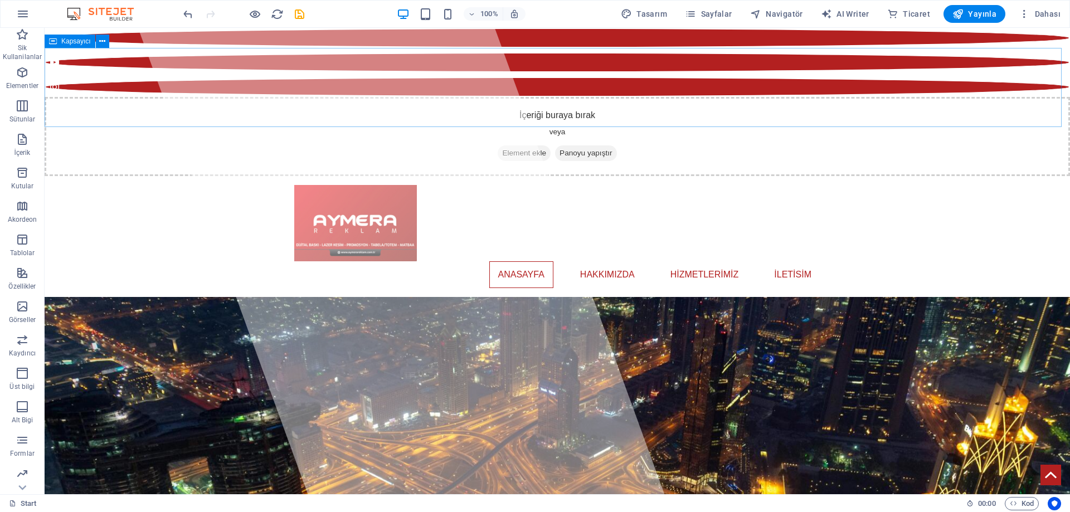
click at [87, 41] on span "Kapsayıcı" at bounding box center [76, 41] width 30 height 7
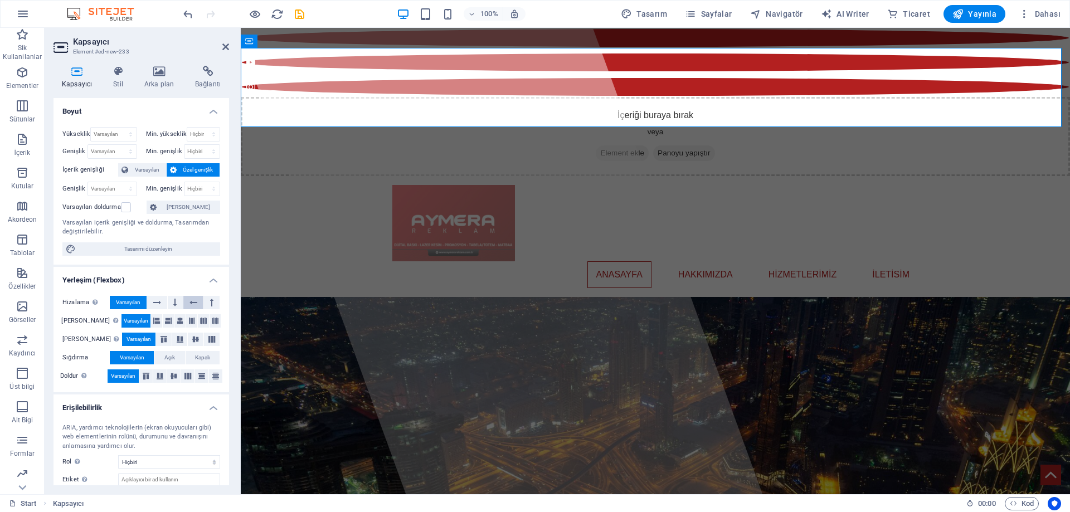
click at [199, 299] on button at bounding box center [193, 302] width 20 height 13
click at [140, 299] on span "Varsayılan" at bounding box center [128, 302] width 25 height 13
drag, startPoint x: 226, startPoint y: 158, endPoint x: 221, endPoint y: 235, distance: 77.6
click at [221, 235] on div "Yükseklik Varsayılan px rem % vh vw Min. yükseklik Hiçbiri px rem % vh vw Geniş…" at bounding box center [141, 191] width 176 height 147
drag, startPoint x: 218, startPoint y: 281, endPoint x: 218, endPoint y: 288, distance: 6.2
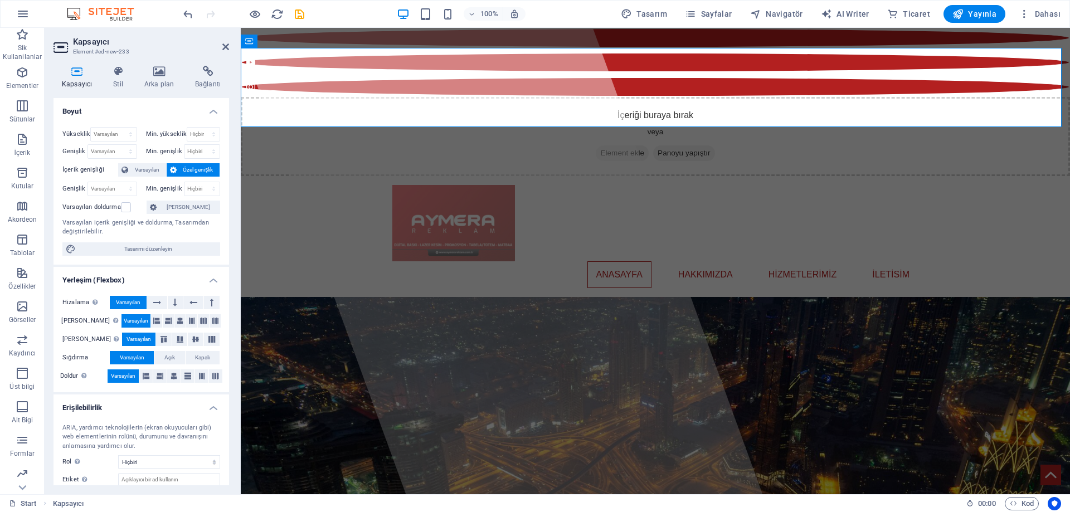
click at [218, 288] on li "Yerleşim (Flexbox) Hizalama Esnek yönü belirler. Varsayılan Ana eksen Elementle…" at bounding box center [141, 329] width 176 height 125
click at [227, 48] on icon at bounding box center [225, 46] width 7 height 9
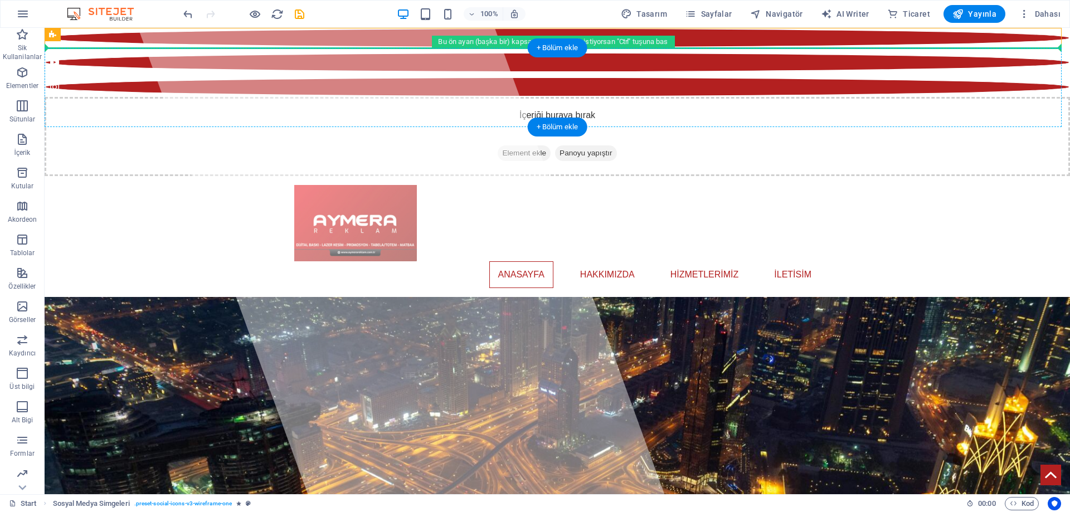
drag, startPoint x: 159, startPoint y: 66, endPoint x: 161, endPoint y: 79, distance: 12.9
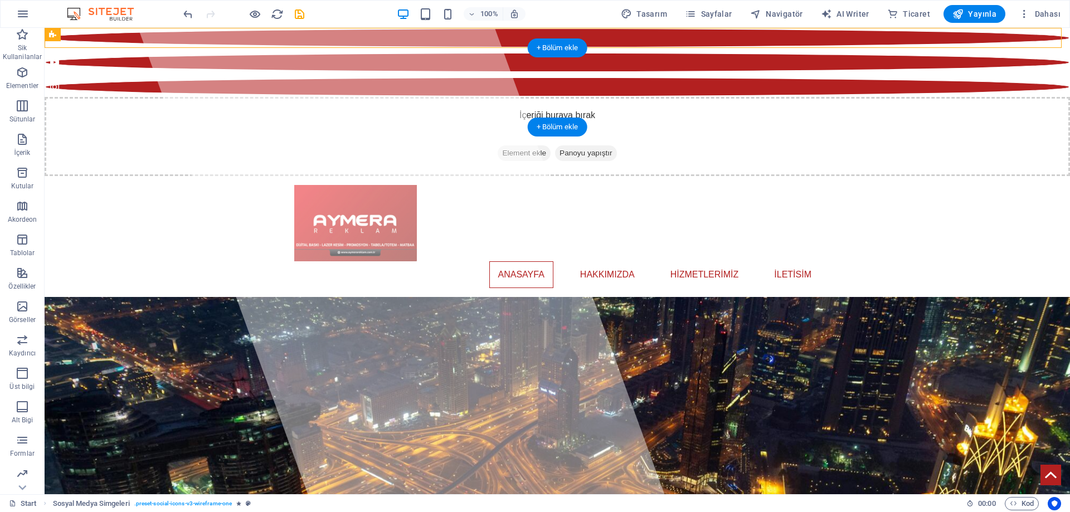
click at [136, 97] on div "İçeriği buraya bırak veya Element ekle Panoyu yapıştır" at bounding box center [557, 136] width 1025 height 79
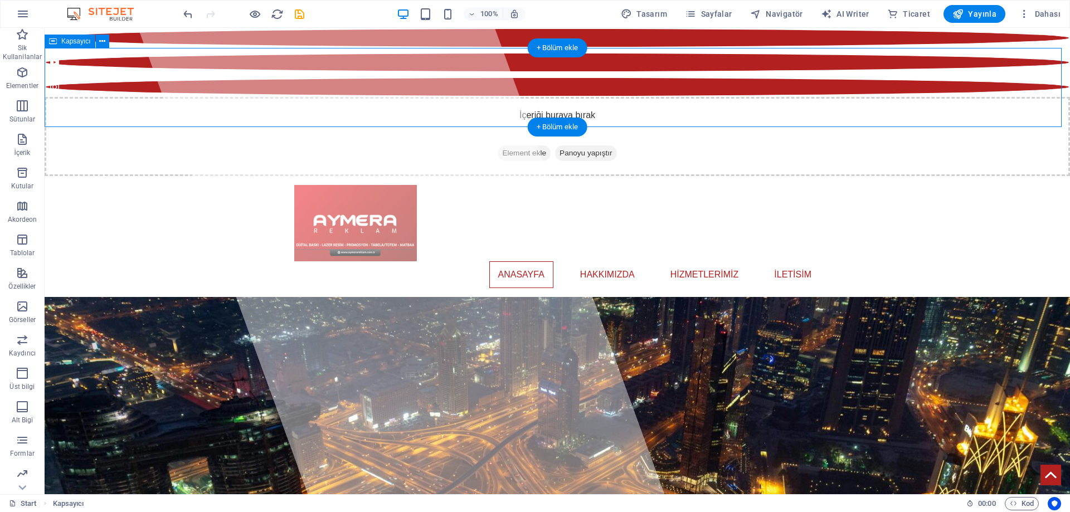
click at [155, 102] on div "İçeriği buraya bırak veya Element ekle Panoyu yapıştır" at bounding box center [557, 136] width 1025 height 79
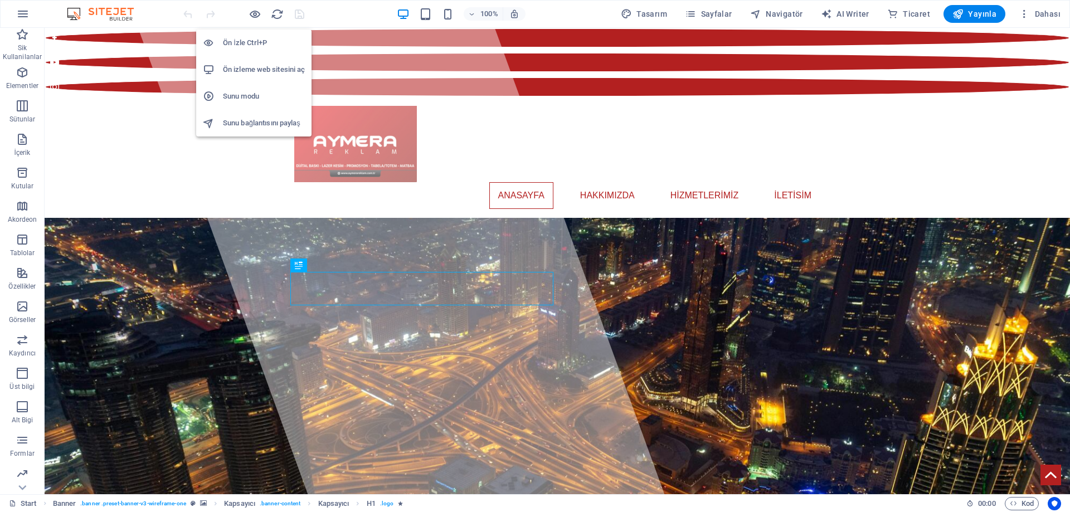
click at [247, 121] on h6 "Sunu bağlantısını paylaş" at bounding box center [264, 122] width 82 height 13
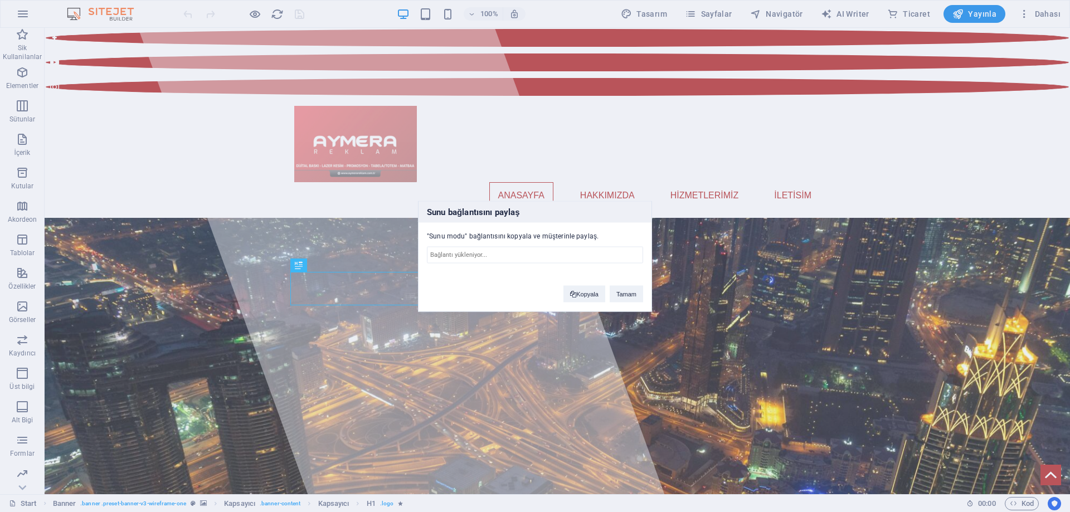
type input "https://cms.sitehub.io/presentation/2238003/42841664a0cceeb6fe7f2f62967dda310a3…"
click at [582, 293] on button "Kopyala" at bounding box center [584, 293] width 42 height 17
click at [629, 298] on button "Tamam" at bounding box center [626, 293] width 33 height 17
